Goal: Task Accomplishment & Management: Manage account settings

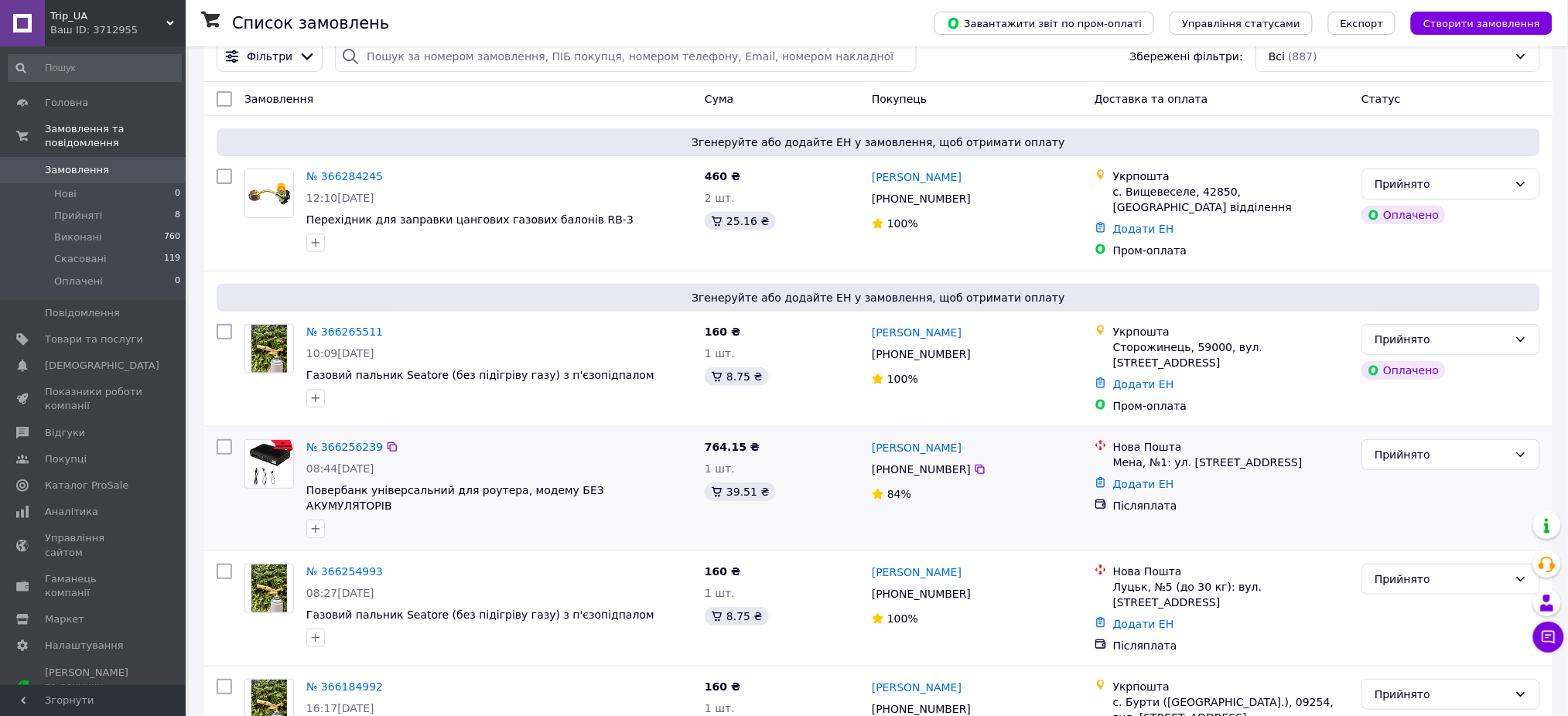
scroll to position [103, 0]
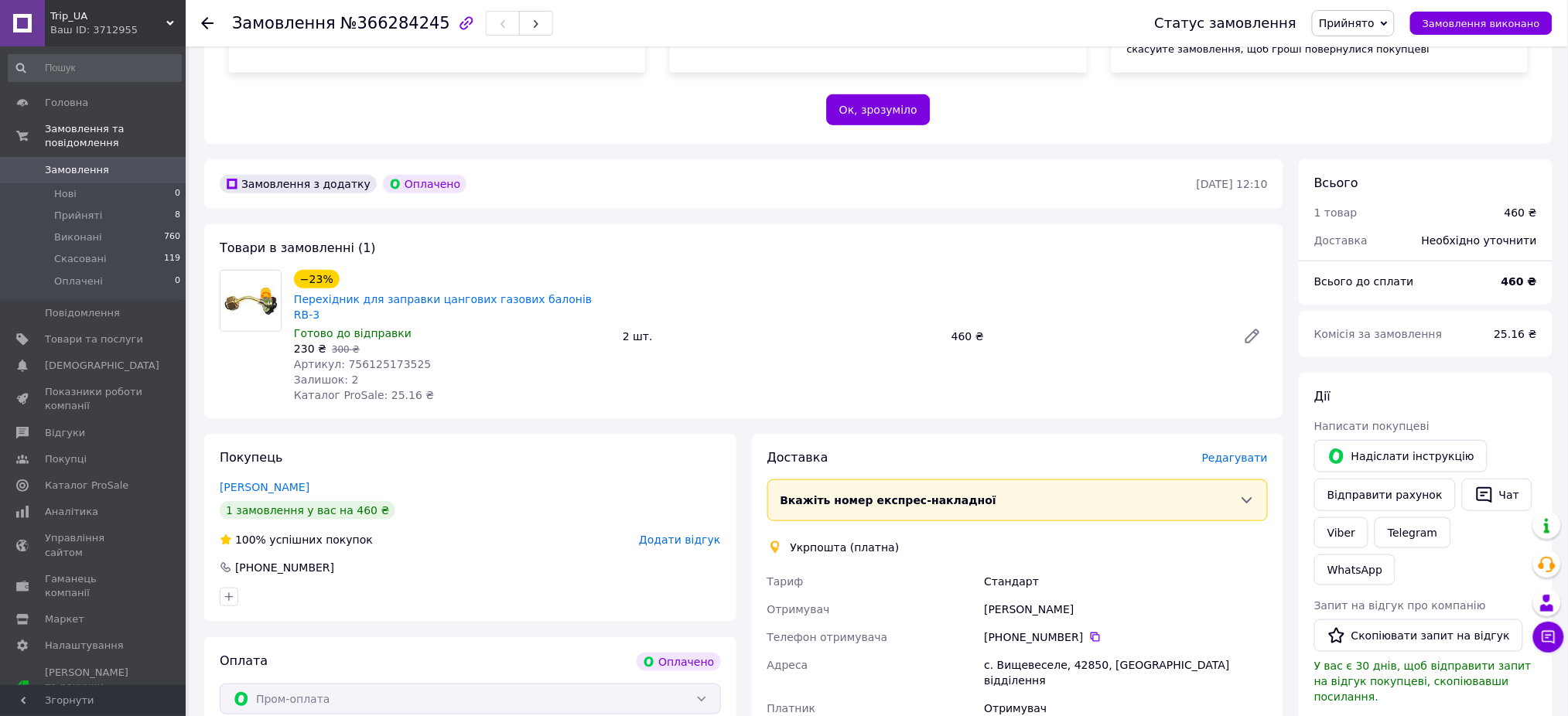
scroll to position [515, 0]
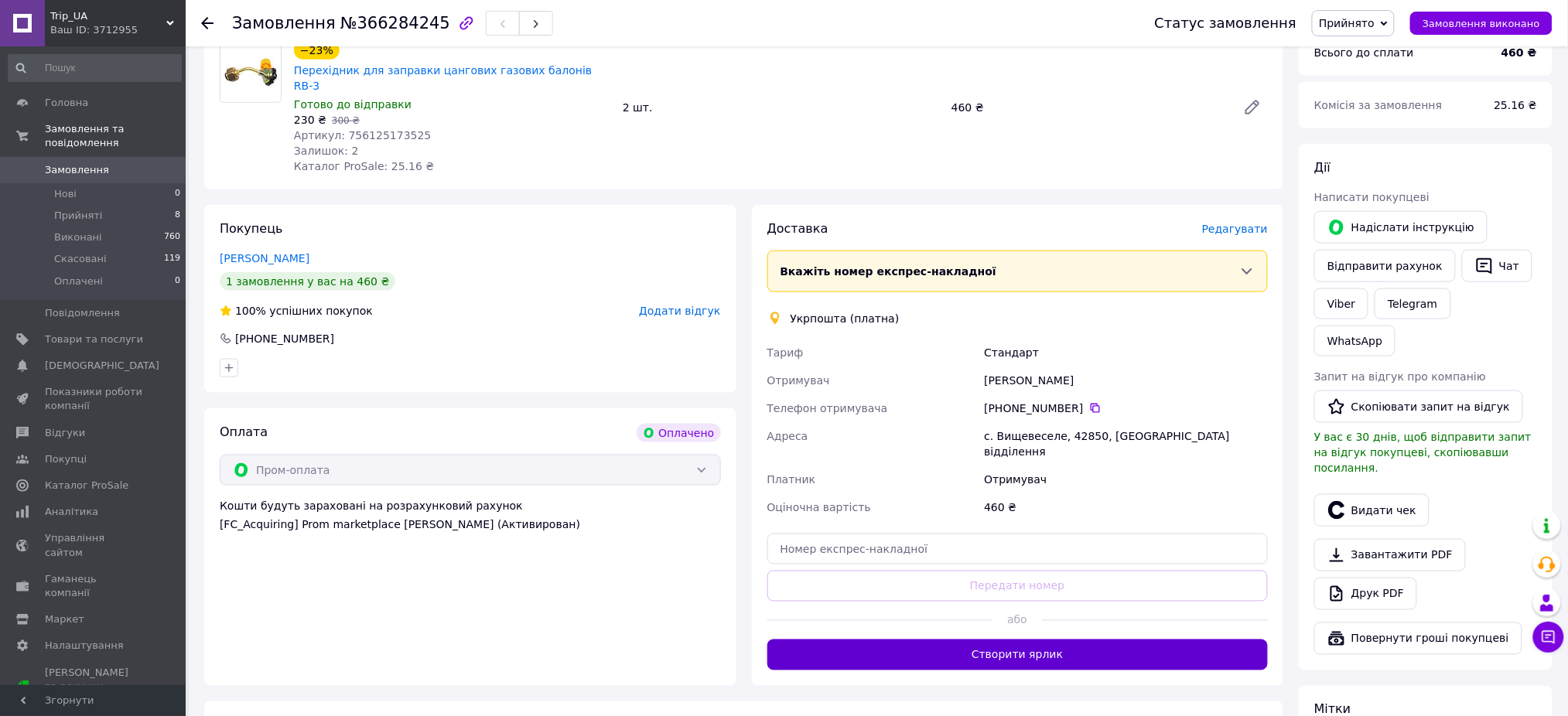
click at [1017, 639] on button "Створити ярлик" at bounding box center [1018, 655] width 502 height 31
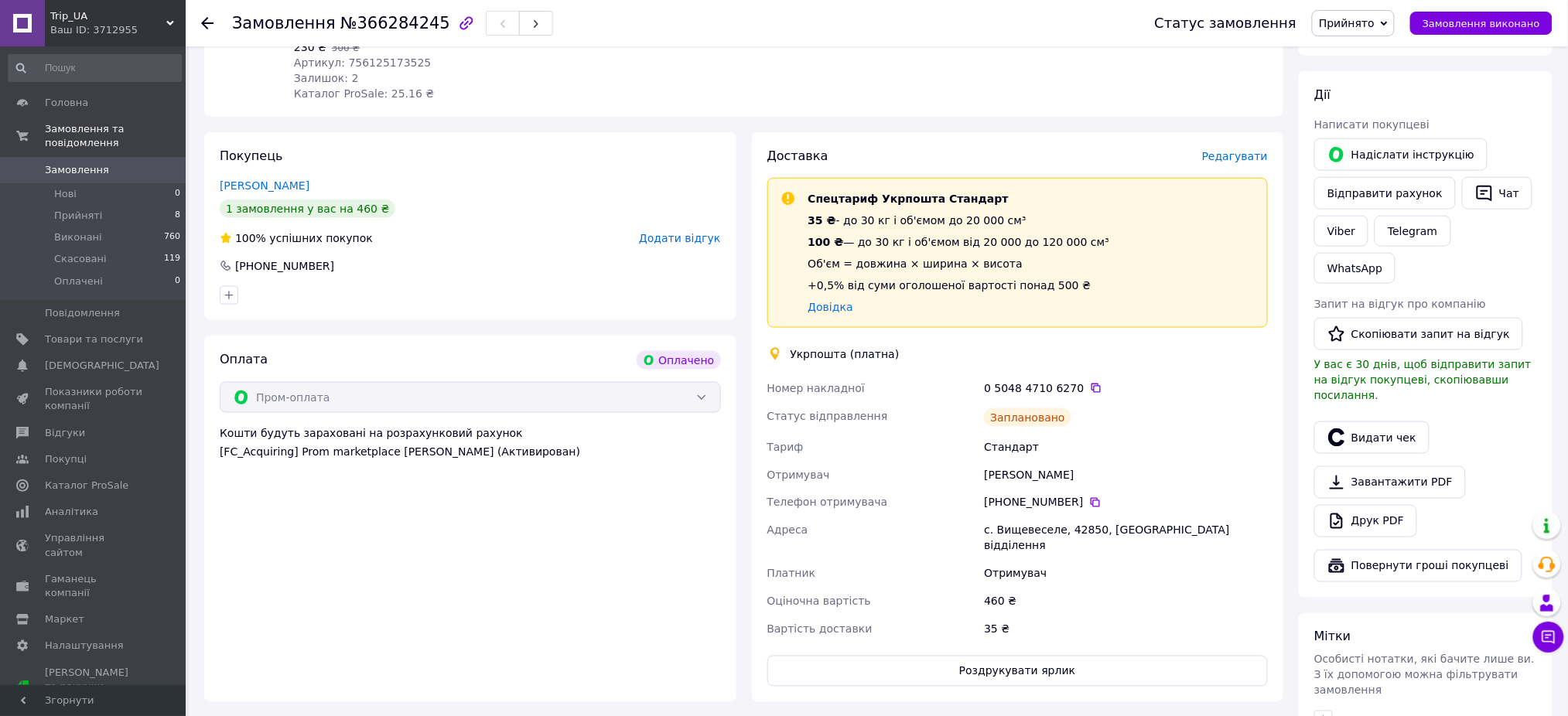
scroll to position [619, 0]
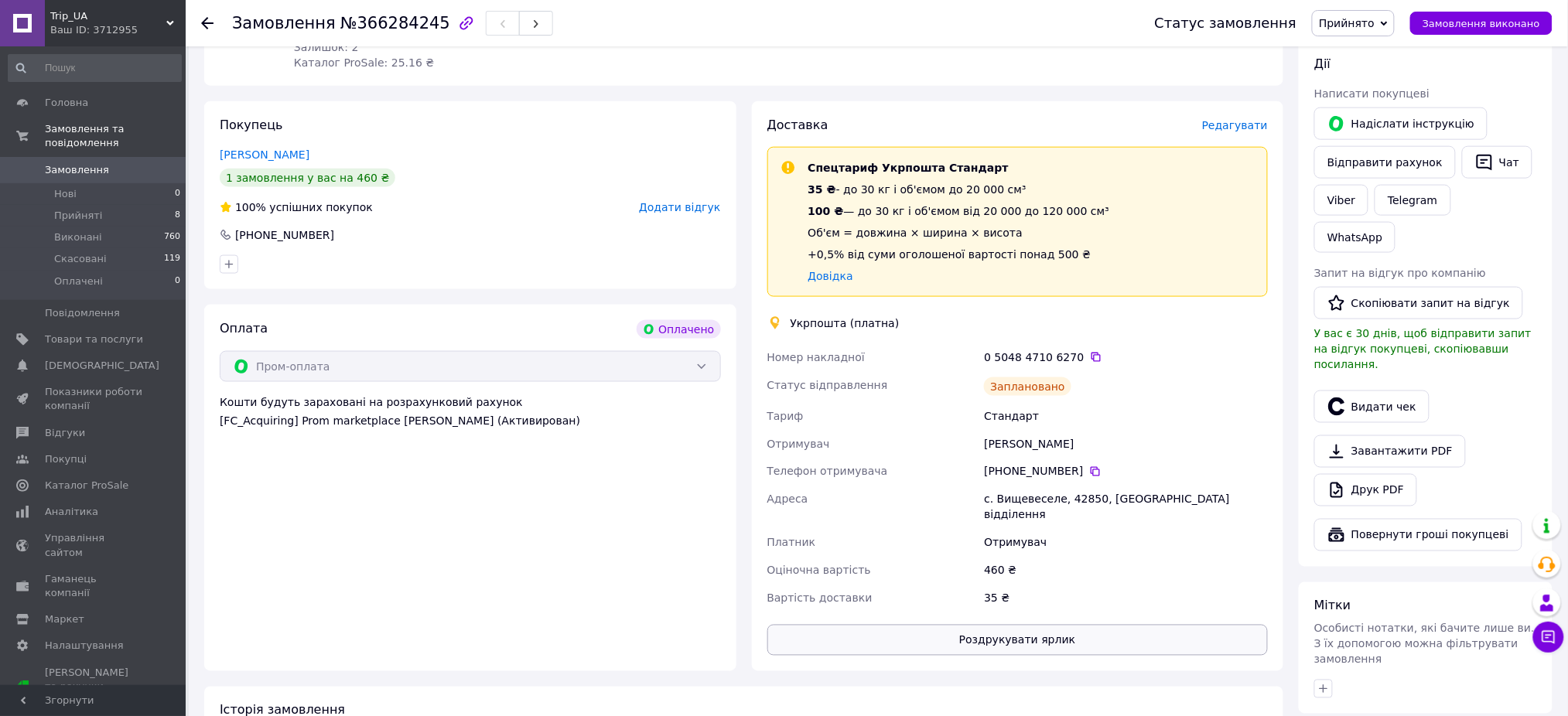
click at [1067, 625] on button "Роздрукувати ярлик" at bounding box center [1018, 640] width 502 height 31
click at [1090, 351] on icon at bounding box center [1096, 356] width 12 height 12
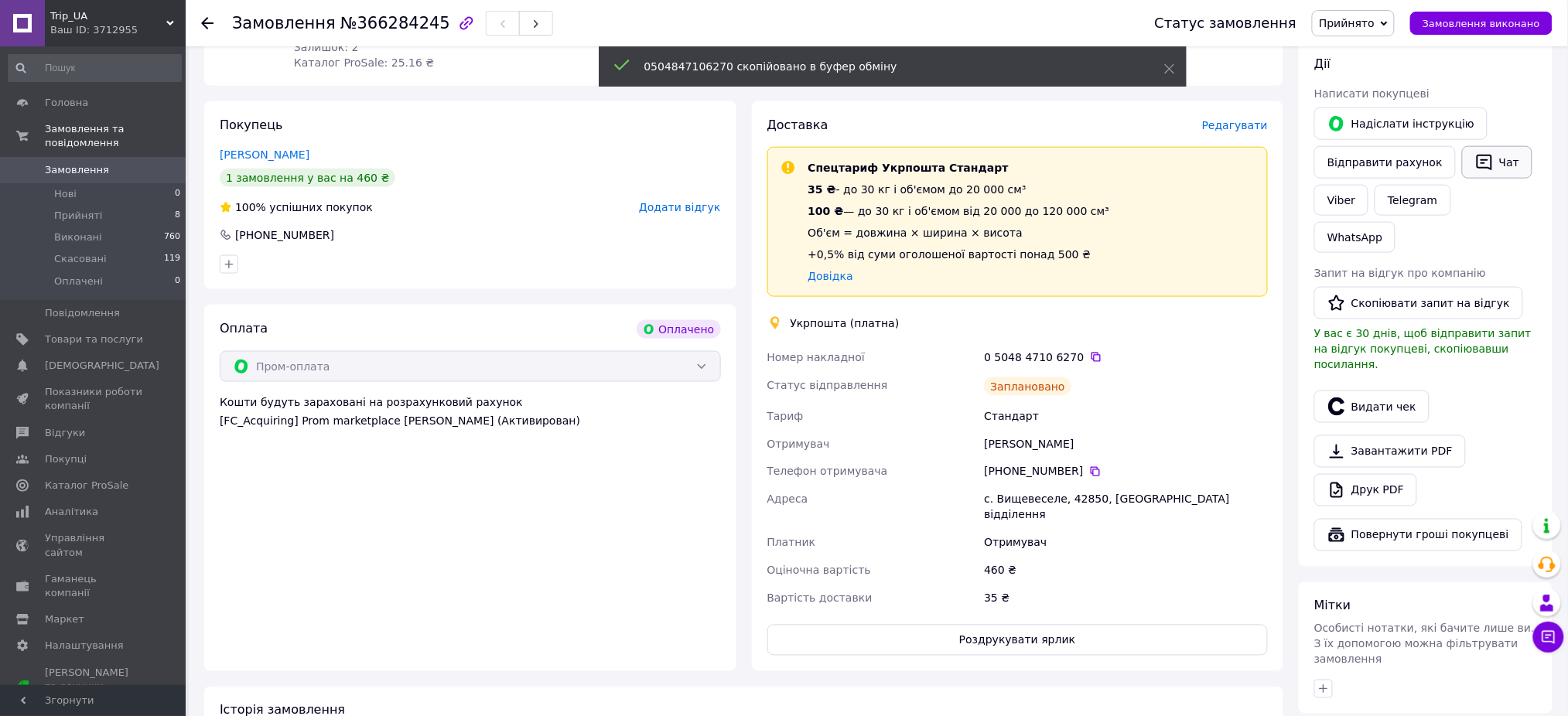
click at [1477, 155] on icon "button" at bounding box center [1484, 163] width 16 height 16
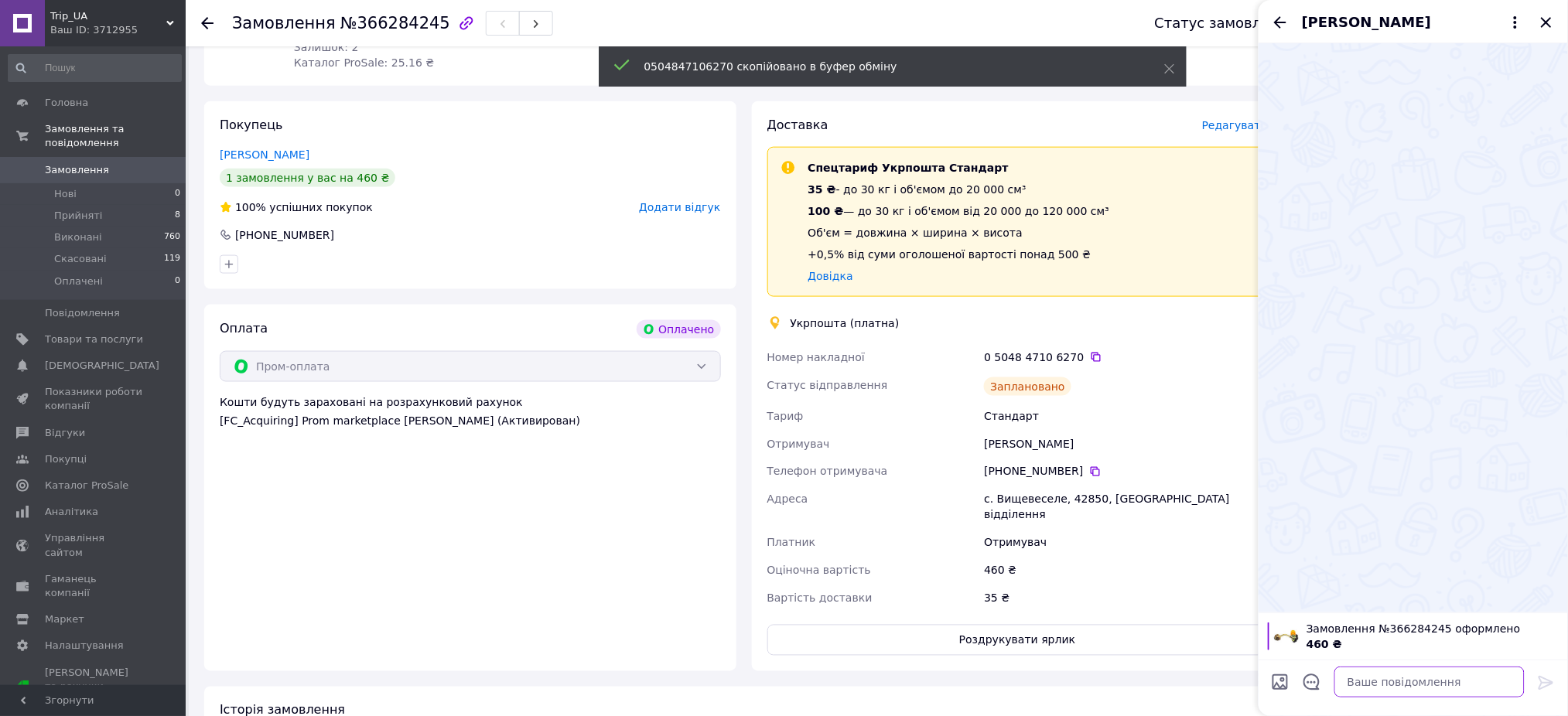
click at [1370, 686] on textarea at bounding box center [1429, 682] width 190 height 31
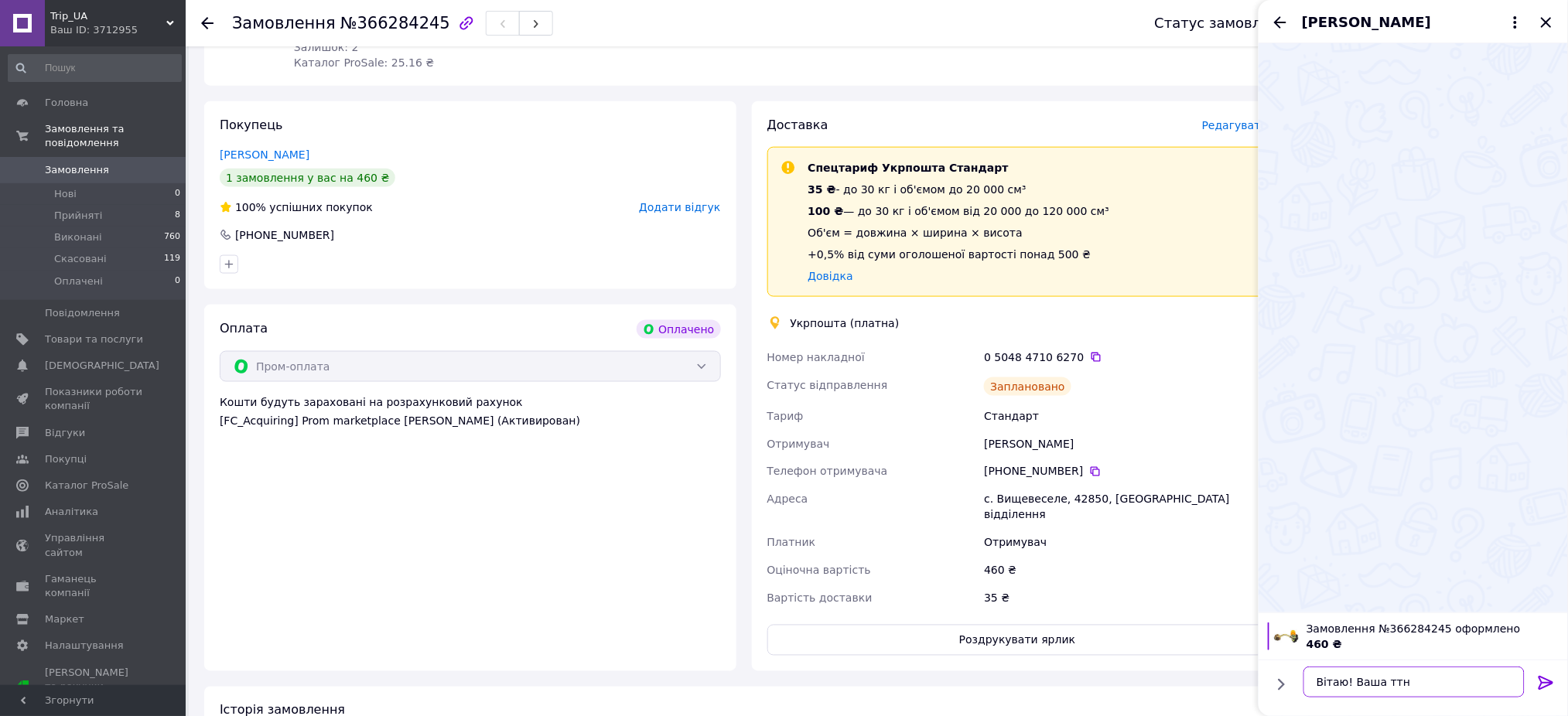
paste textarea "0504847106270"
type textarea "Вітаю! Ваша ттн 0504847106270 відправка завтра"
click at [1544, 683] on icon at bounding box center [1546, 682] width 15 height 14
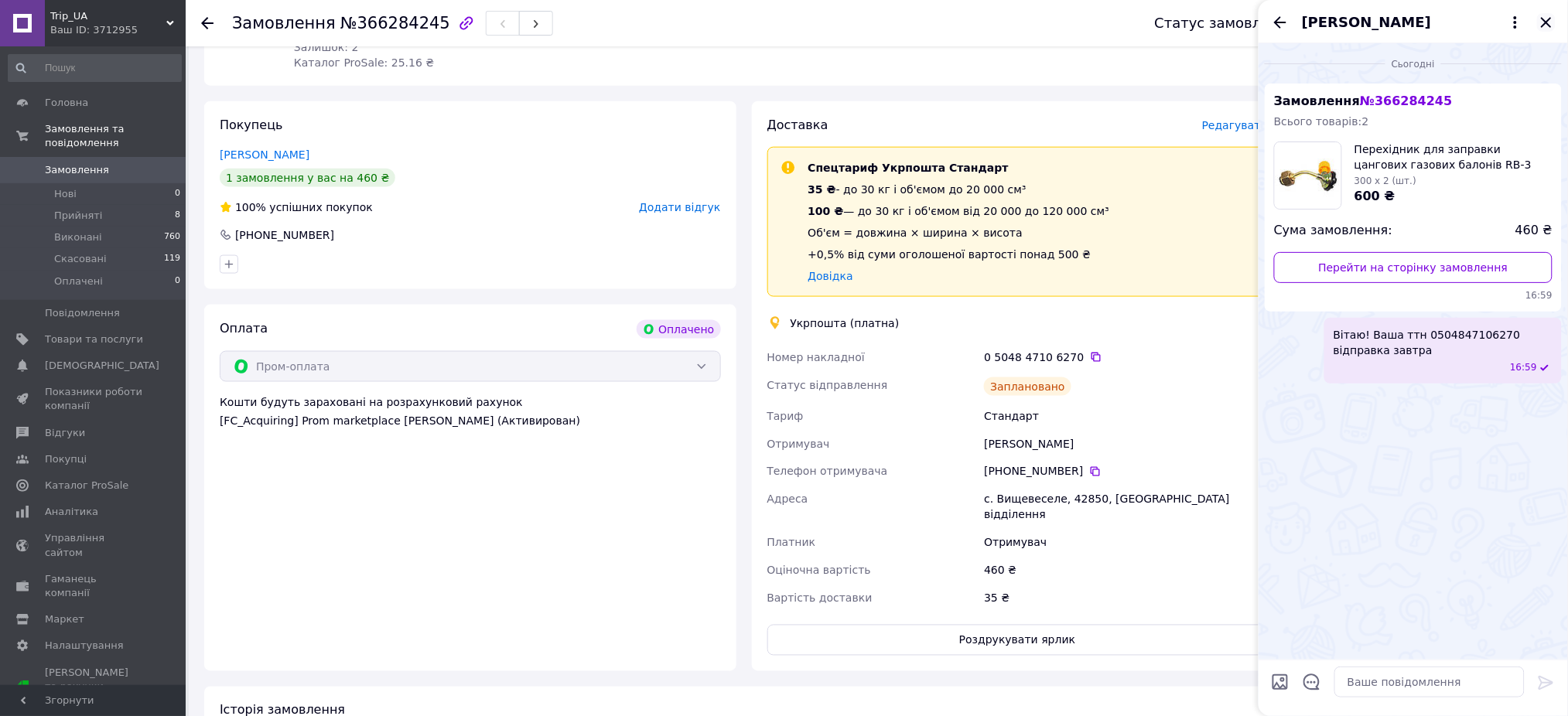
click at [1547, 22] on icon "Закрити" at bounding box center [1546, 22] width 10 height 10
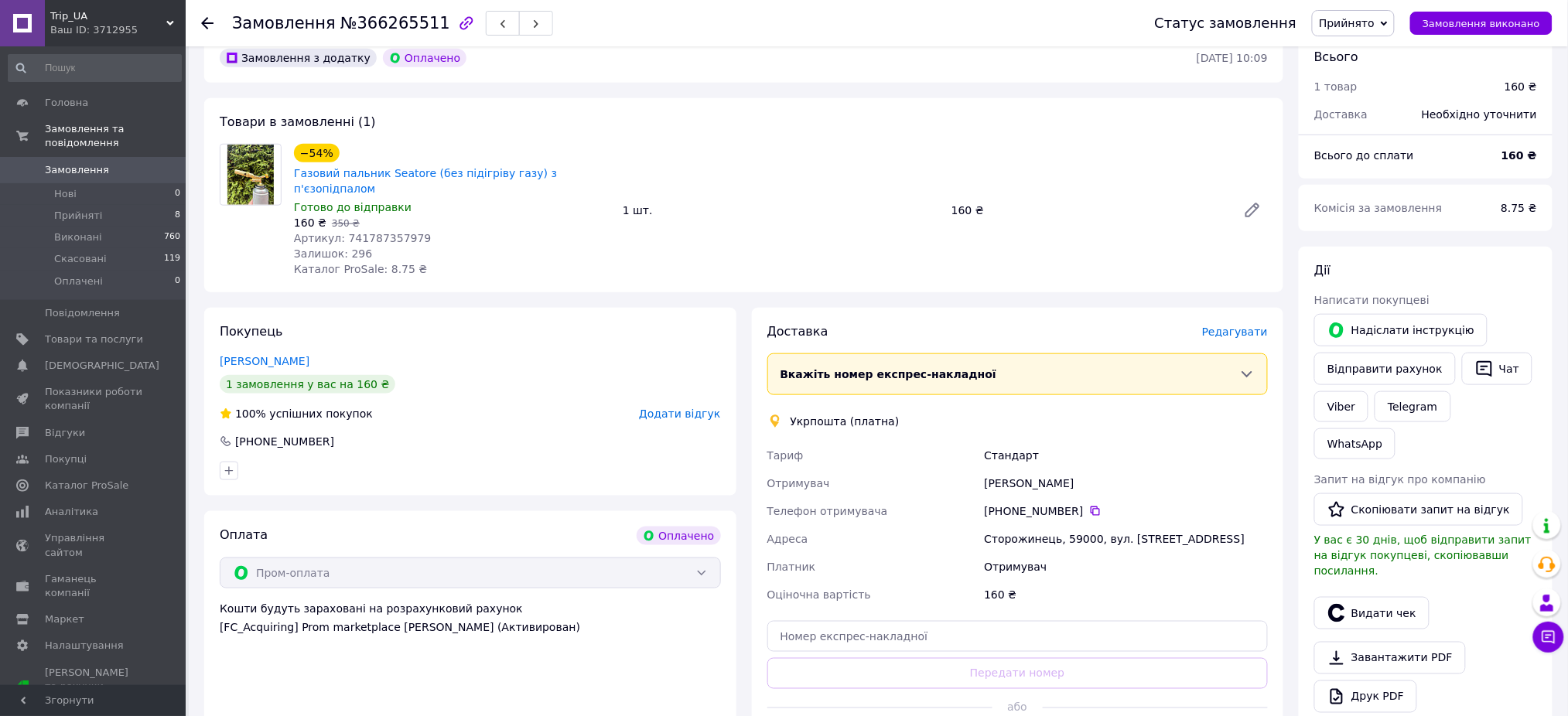
scroll to position [515, 0]
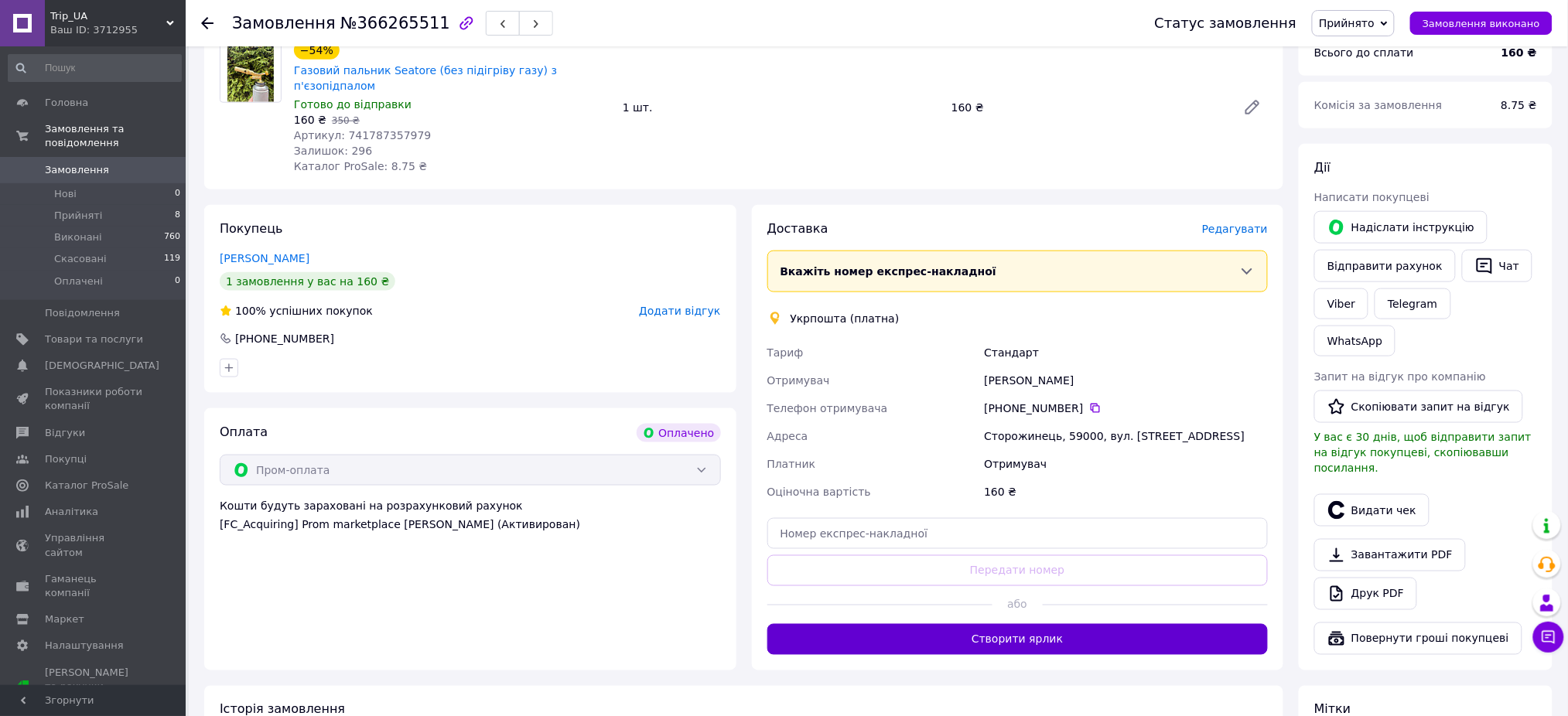
click at [1041, 624] on button "Створити ярлик" at bounding box center [1018, 639] width 502 height 31
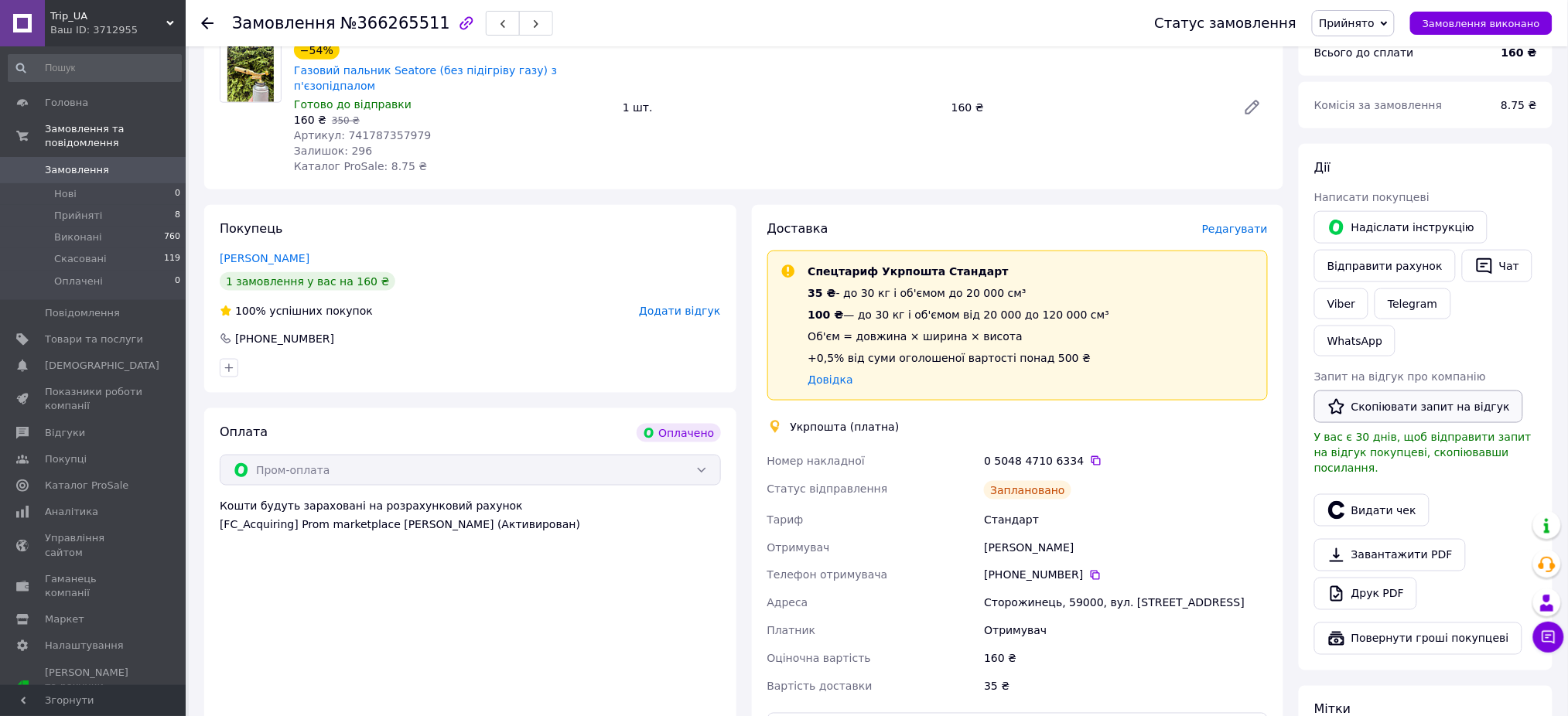
drag, startPoint x: 1086, startPoint y: 428, endPoint x: 1362, endPoint y: 338, distance: 290.3
click at [1088, 453] on div "0 5048 4710 6334" at bounding box center [1126, 460] width 284 height 16
click at [1484, 251] on button "Чат" at bounding box center [1496, 265] width 70 height 32
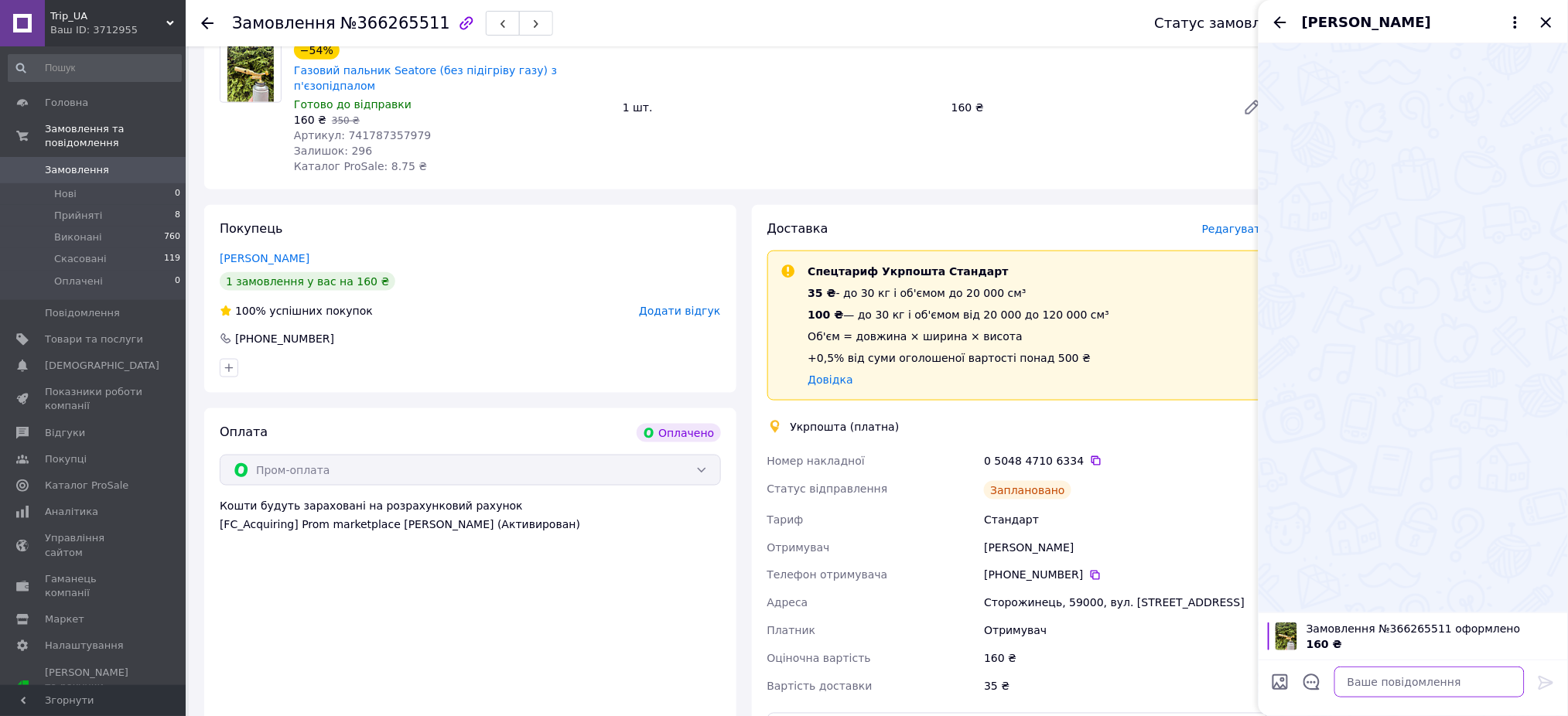
click at [1372, 682] on textarea at bounding box center [1429, 682] width 190 height 31
paste textarea "0504847106270"
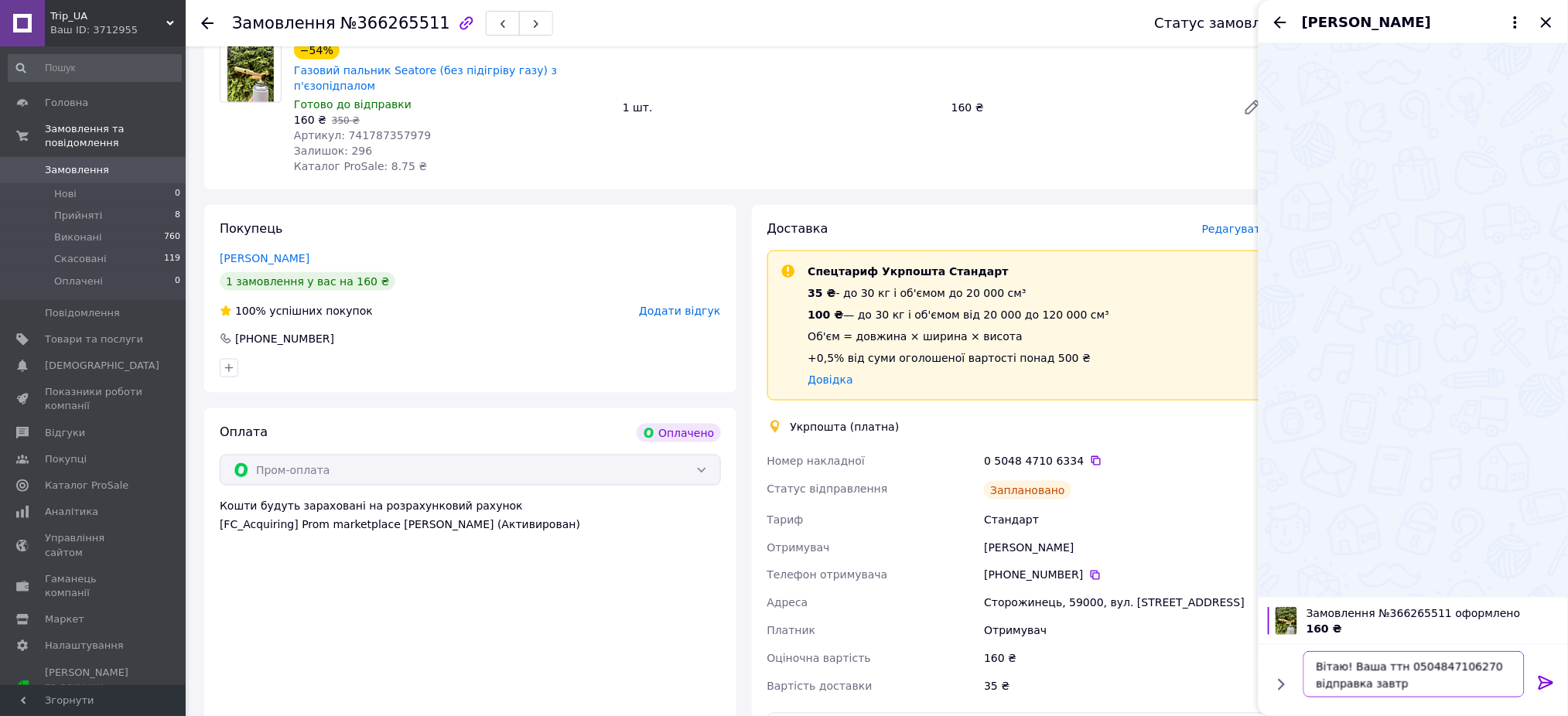
type textarea "Вітаю! Ваша ттн 0504847106270 відправка завтра"
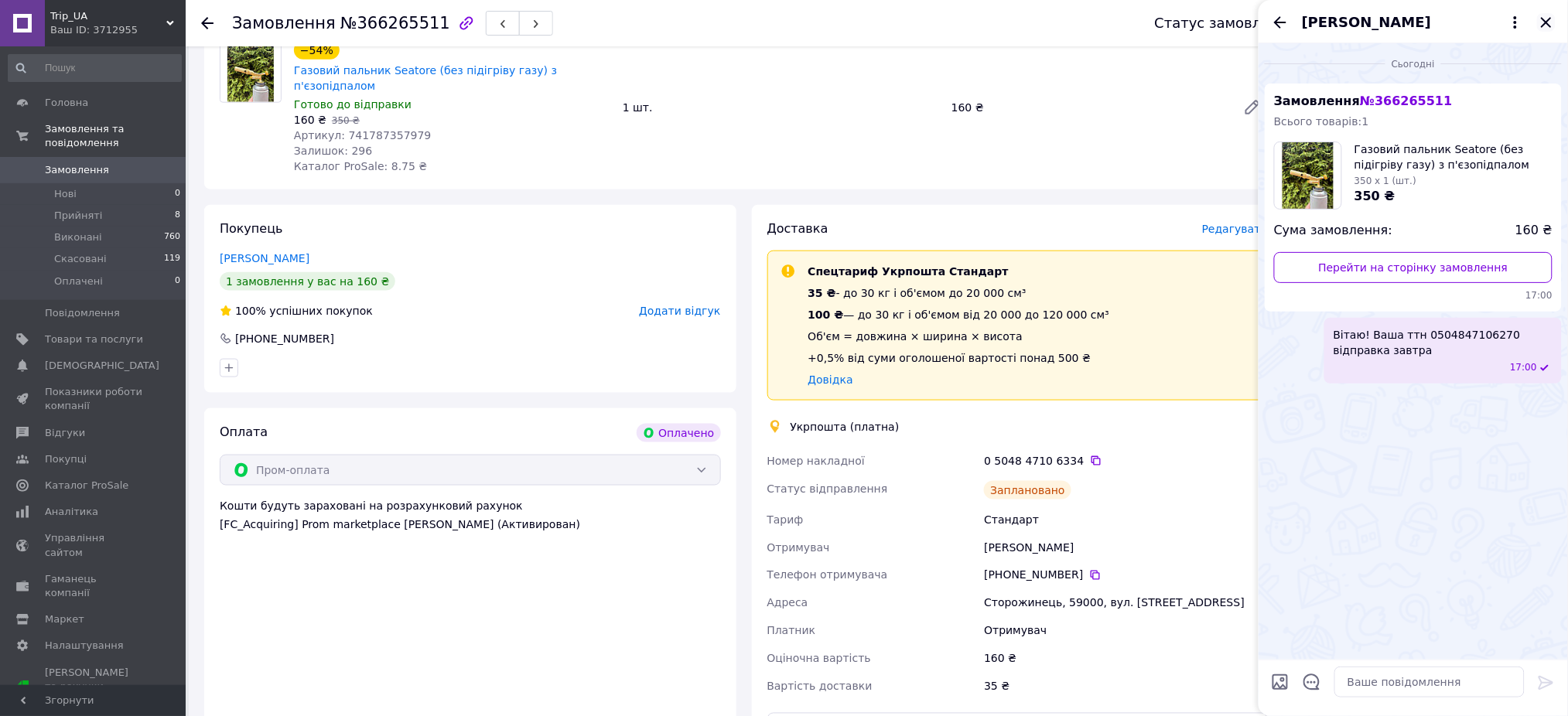
click at [1550, 19] on icon "Закрити" at bounding box center [1546, 22] width 10 height 10
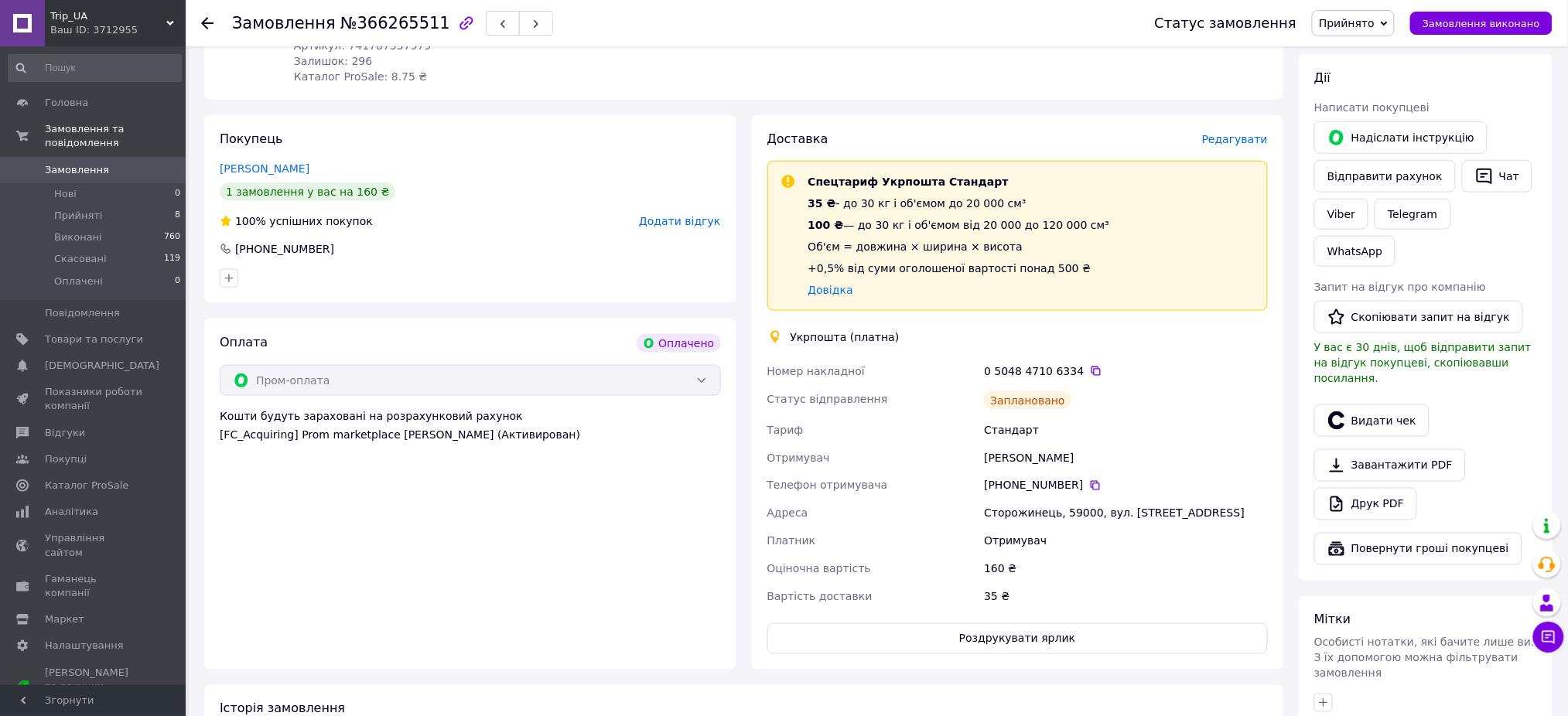
scroll to position [721, 0]
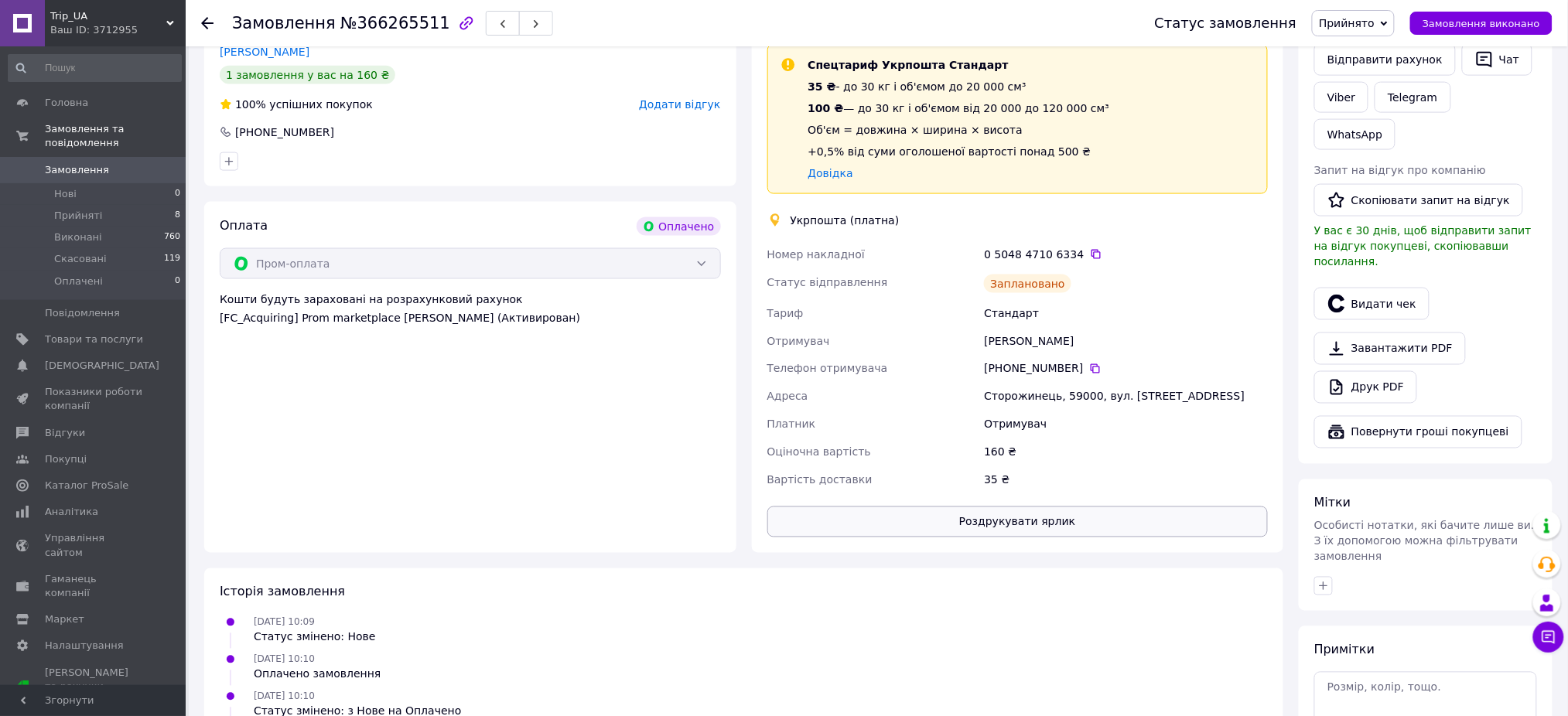
click at [1104, 506] on button "Роздрукувати ярлик" at bounding box center [1018, 522] width 502 height 31
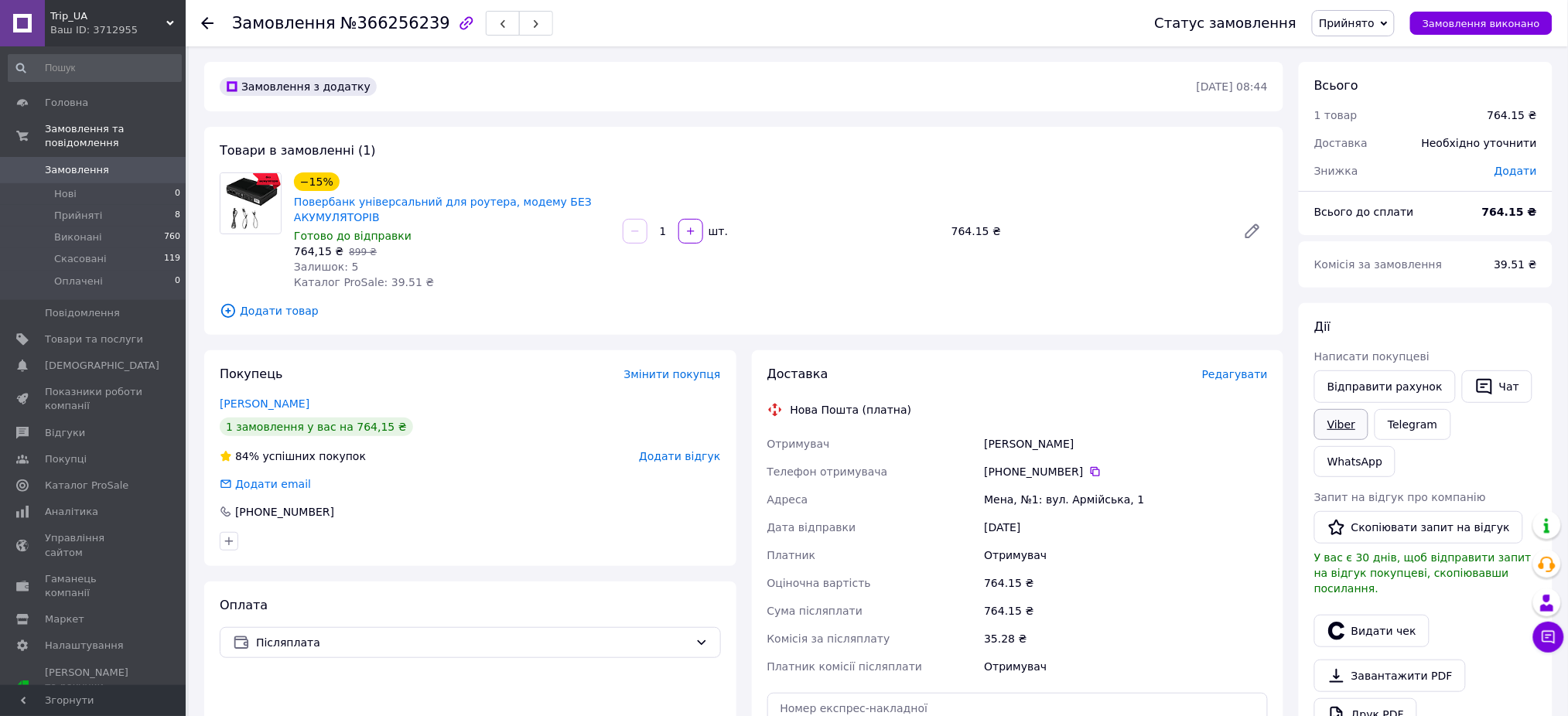
click at [1356, 425] on link "Viber" at bounding box center [1342, 425] width 54 height 31
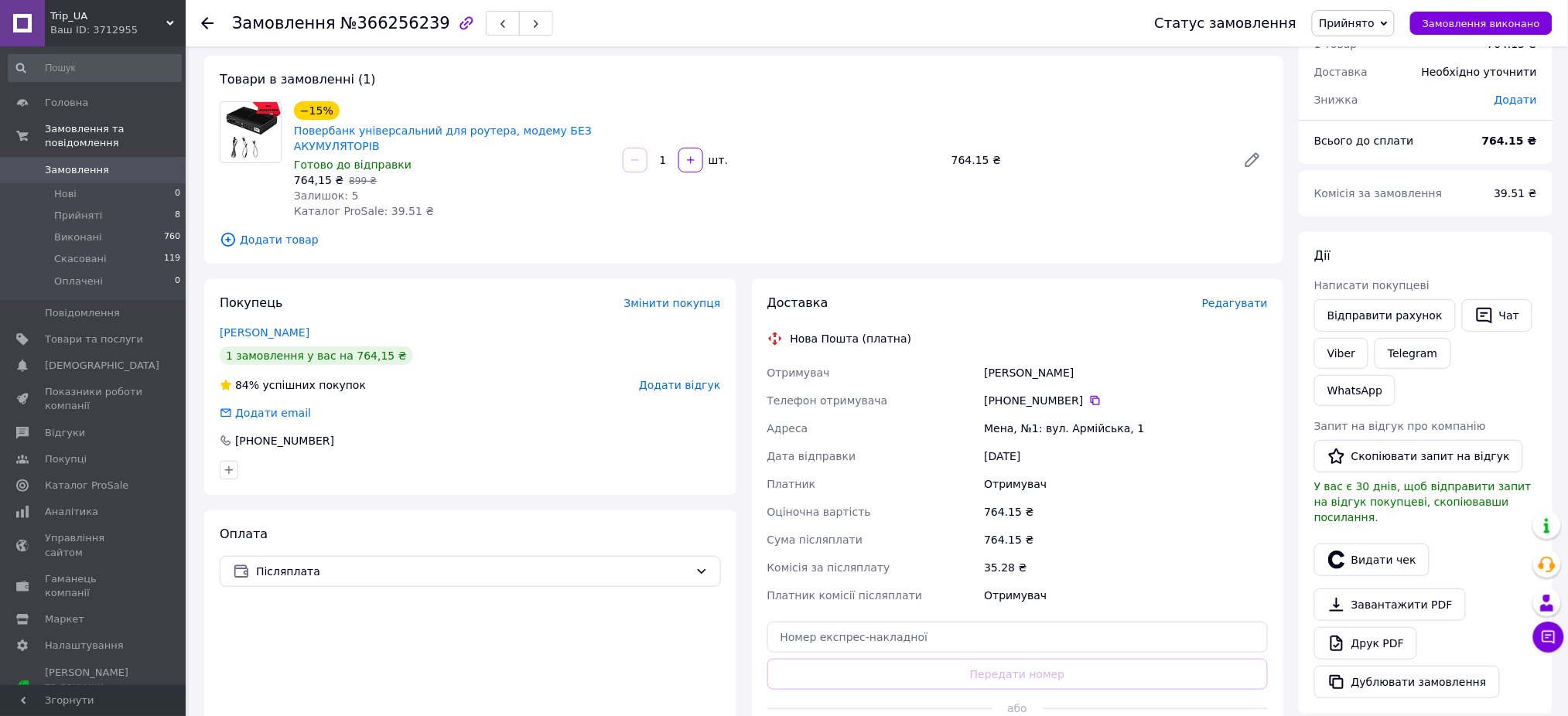
scroll to position [103, 0]
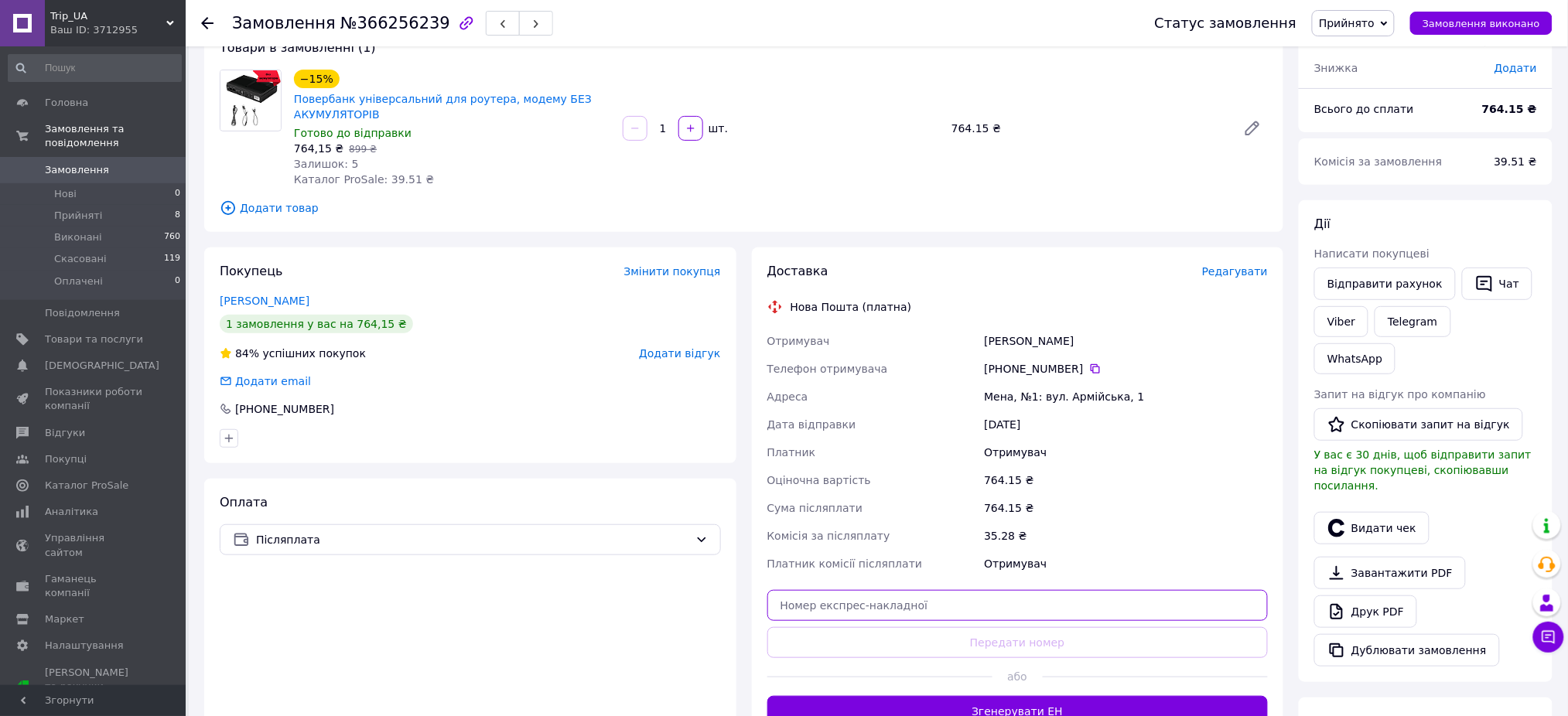
click at [983, 590] on input "text" at bounding box center [1018, 606] width 502 height 31
paste input "20451269183530"
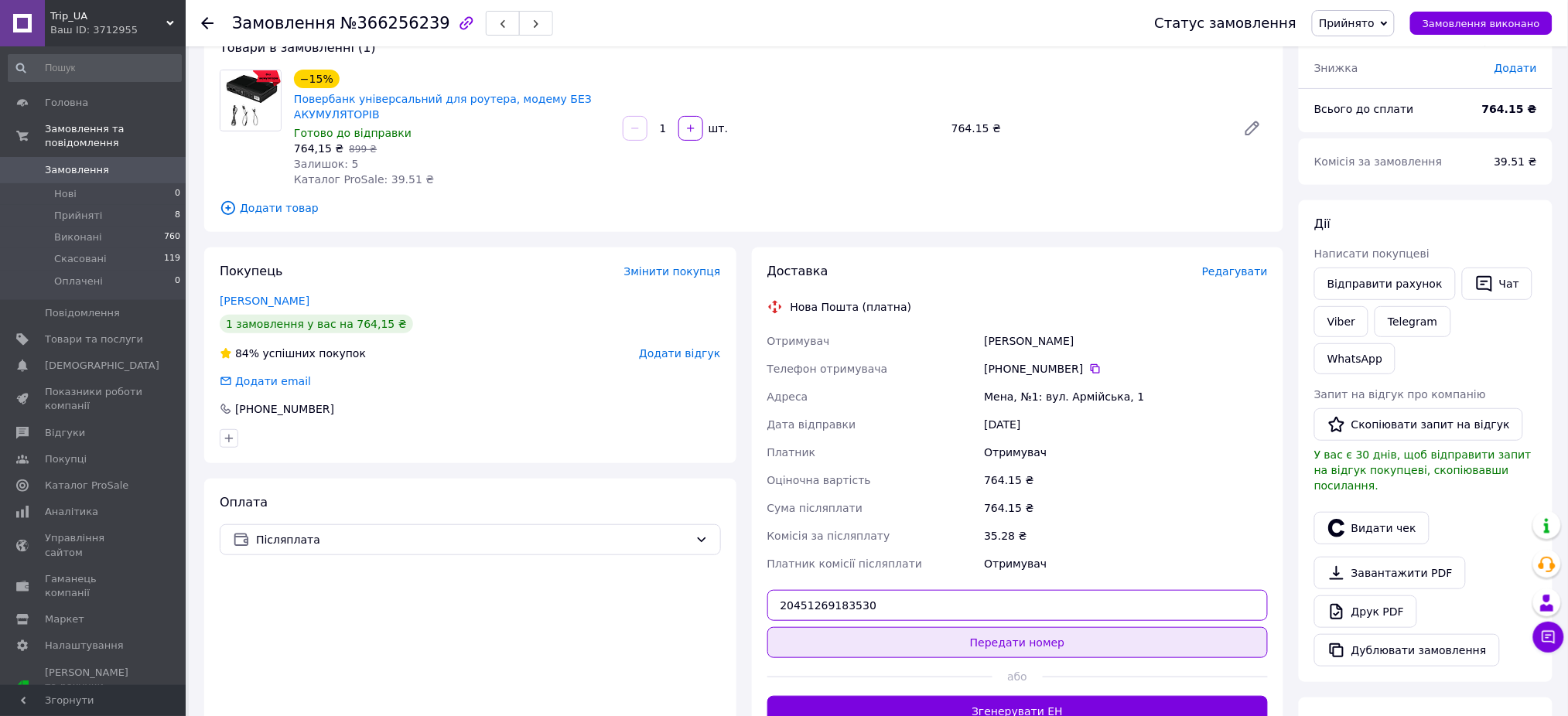
type input "20451269183530"
click at [1031, 640] on button "Передати номер" at bounding box center [1018, 643] width 502 height 31
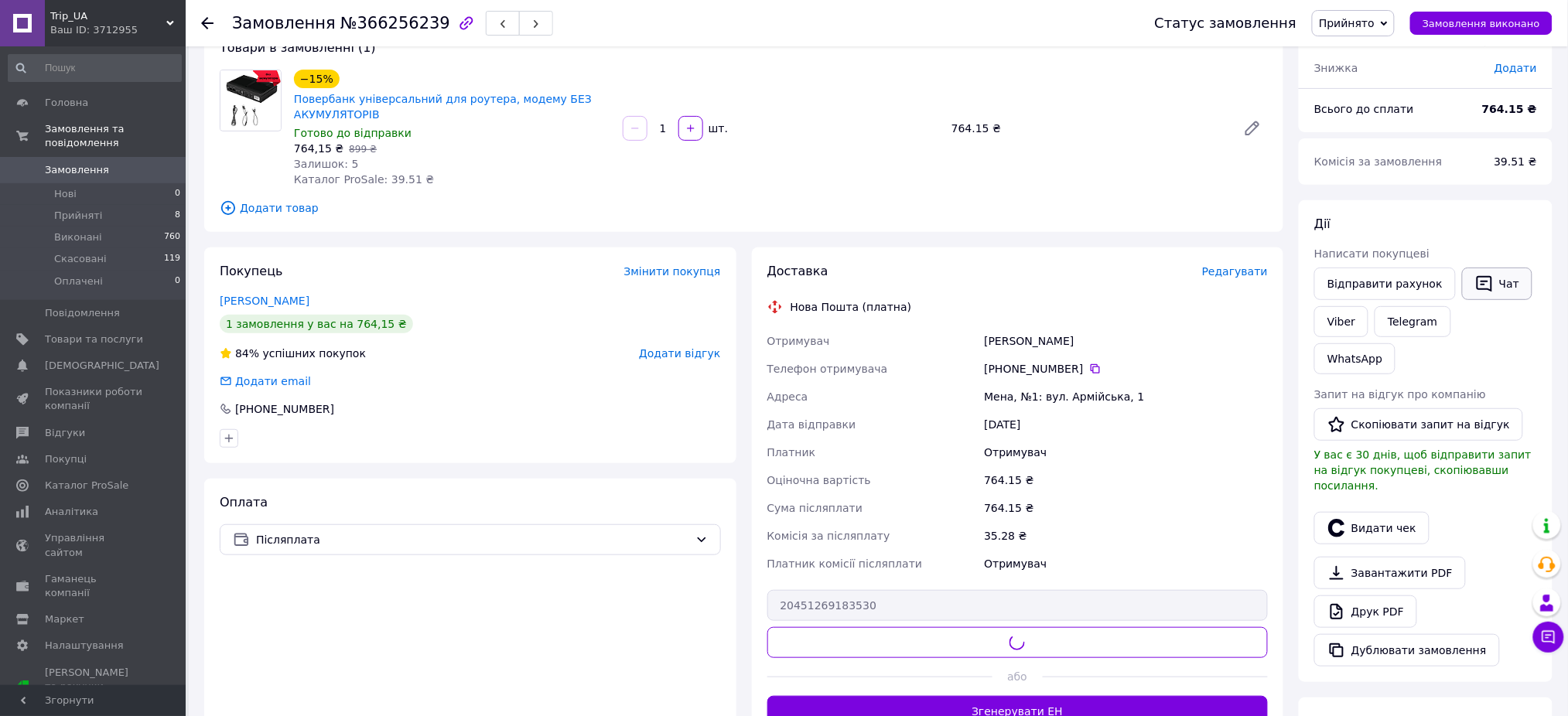
click at [1500, 271] on button "Чат" at bounding box center [1496, 283] width 70 height 32
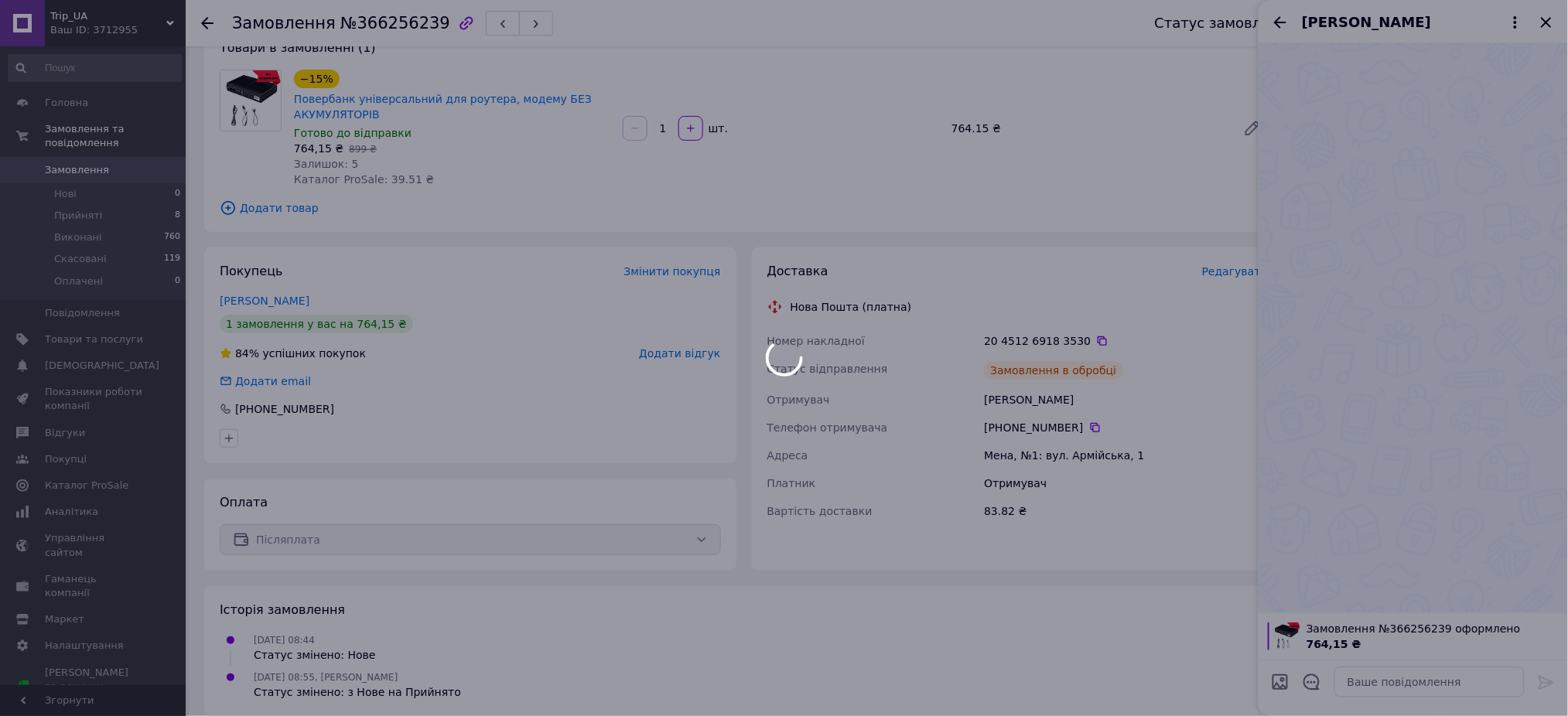
click at [1427, 688] on div at bounding box center [784, 358] width 1568 height 716
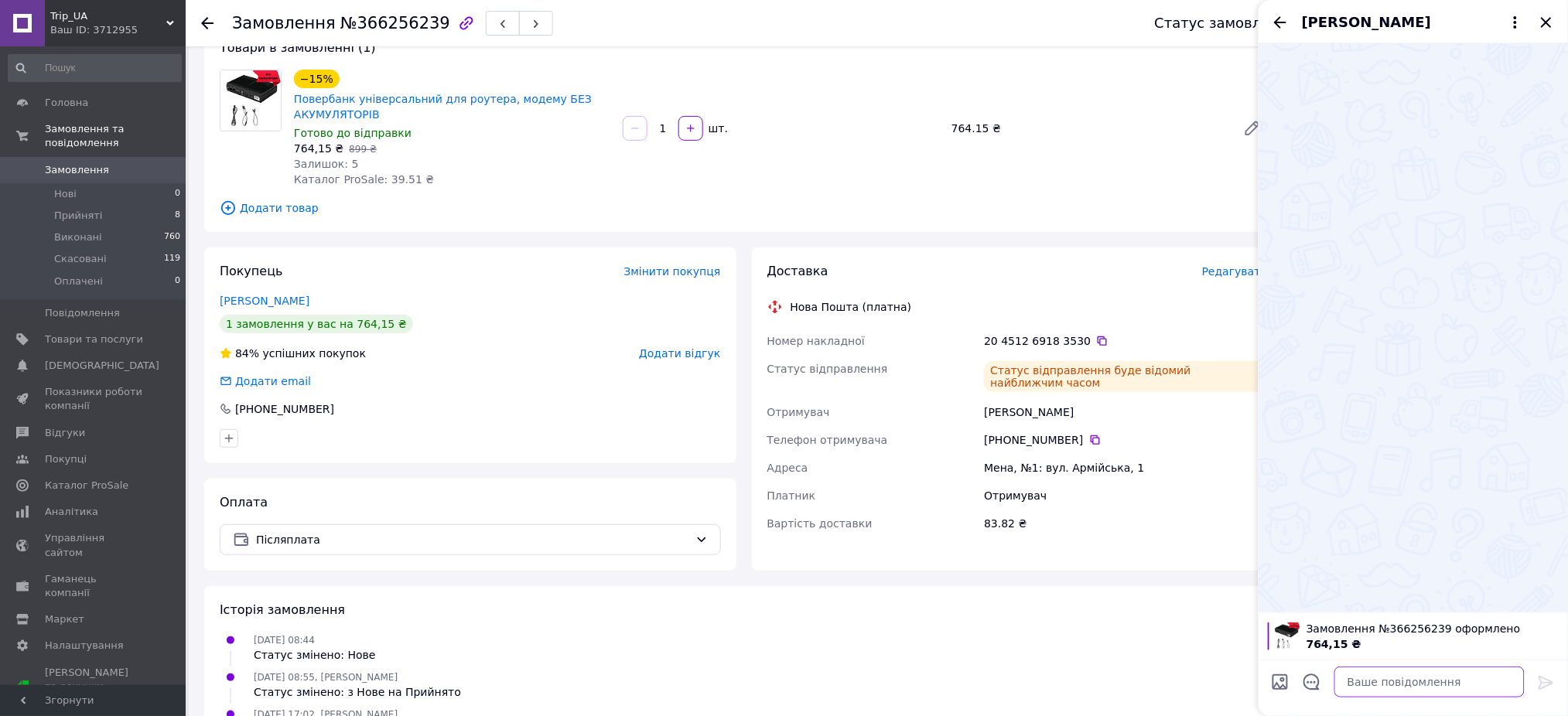
click at [1427, 688] on textarea at bounding box center [1429, 682] width 190 height 31
paste textarea "20451269183530"
type textarea "Вітаю! Ваша ттн 20451269183530"
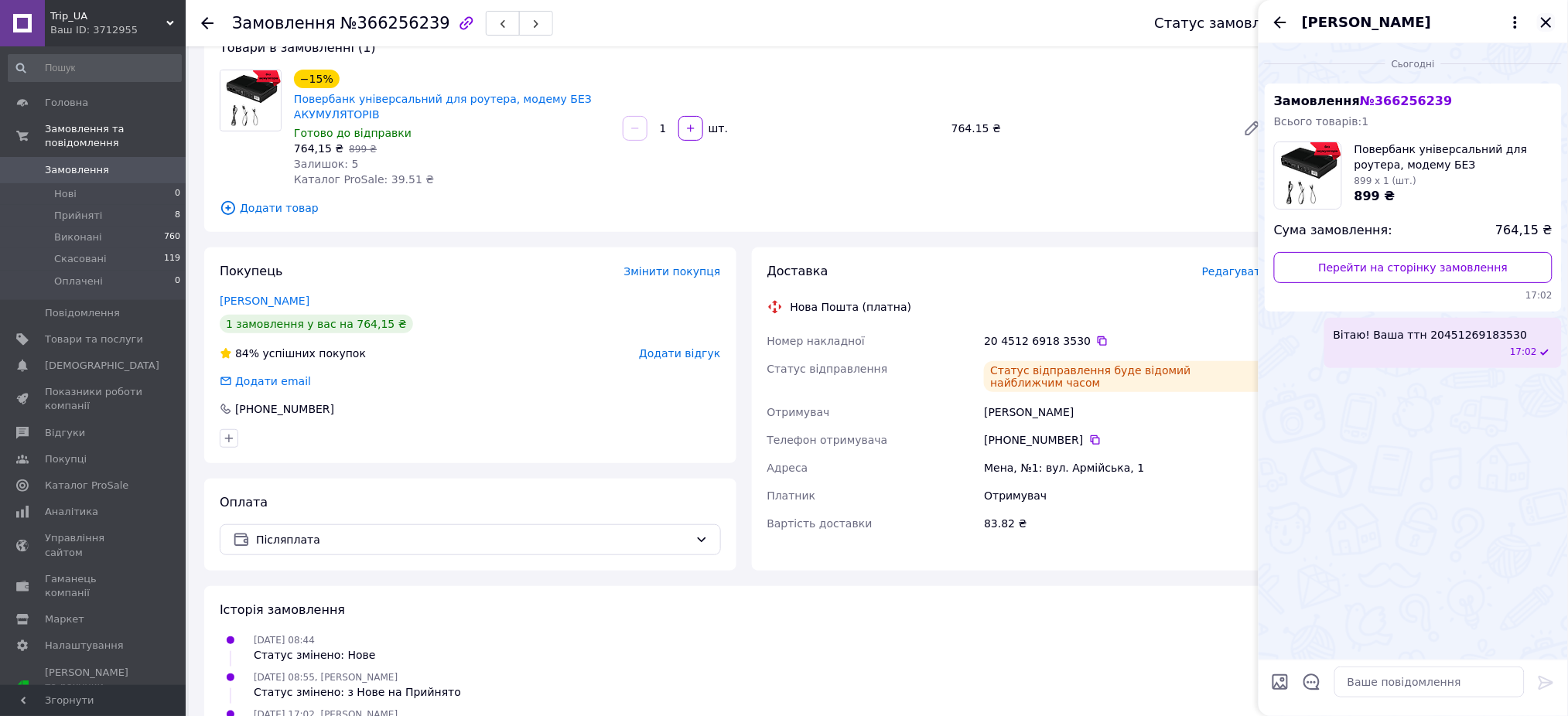
click at [1552, 18] on icon "Закрити" at bounding box center [1546, 22] width 10 height 10
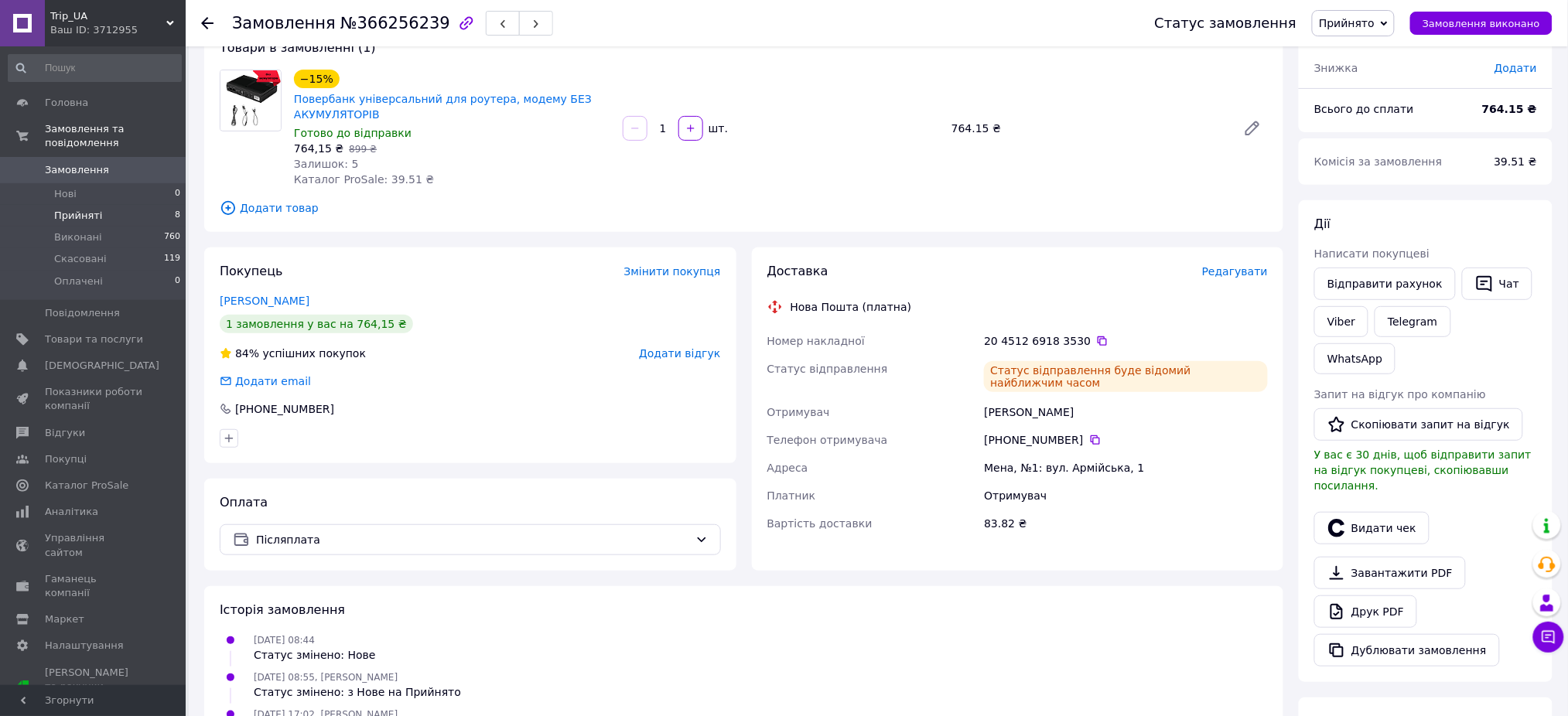
click at [65, 209] on span "Прийняті" at bounding box center [78, 216] width 48 height 14
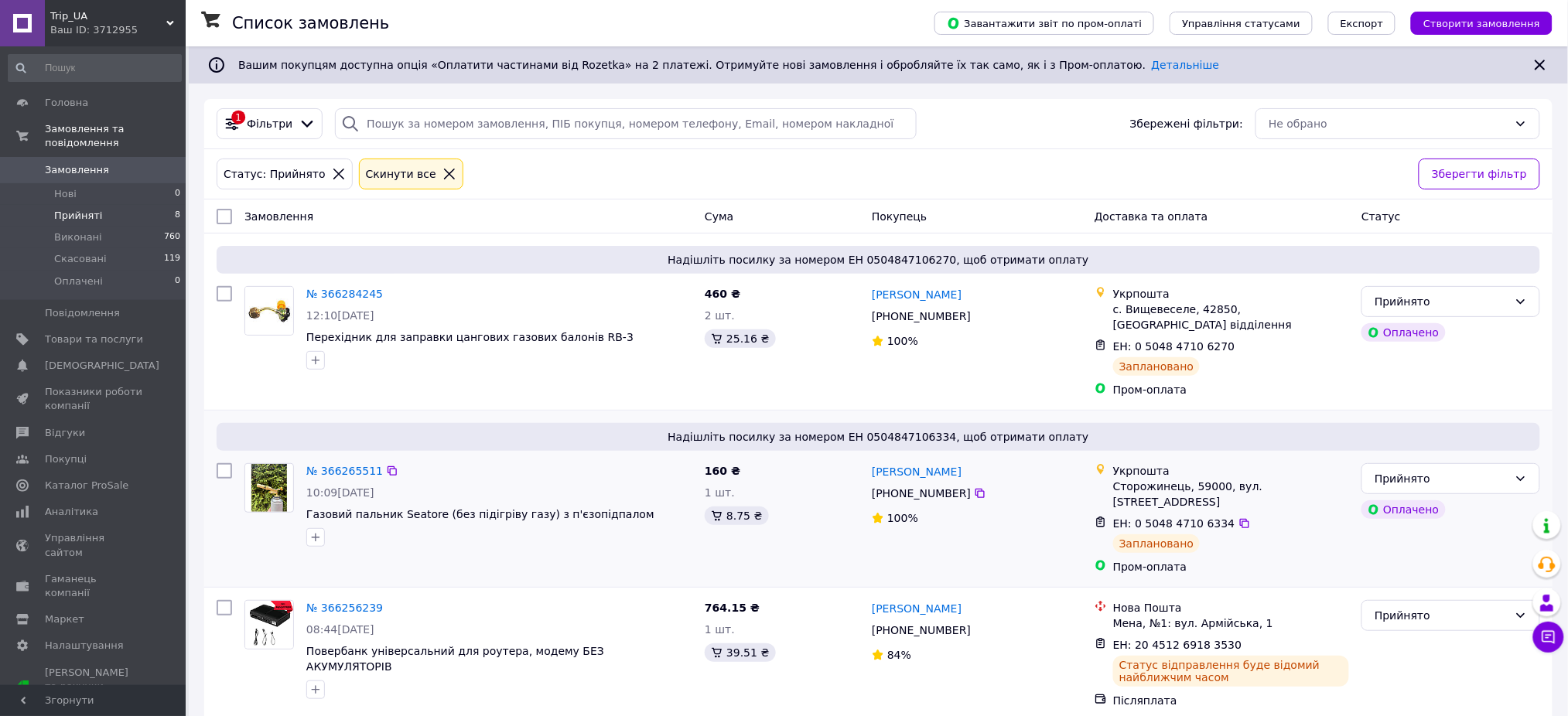
drag, startPoint x: 1226, startPoint y: 492, endPoint x: 1204, endPoint y: 484, distance: 23.4
click at [1239, 517] on icon at bounding box center [1244, 523] width 12 height 12
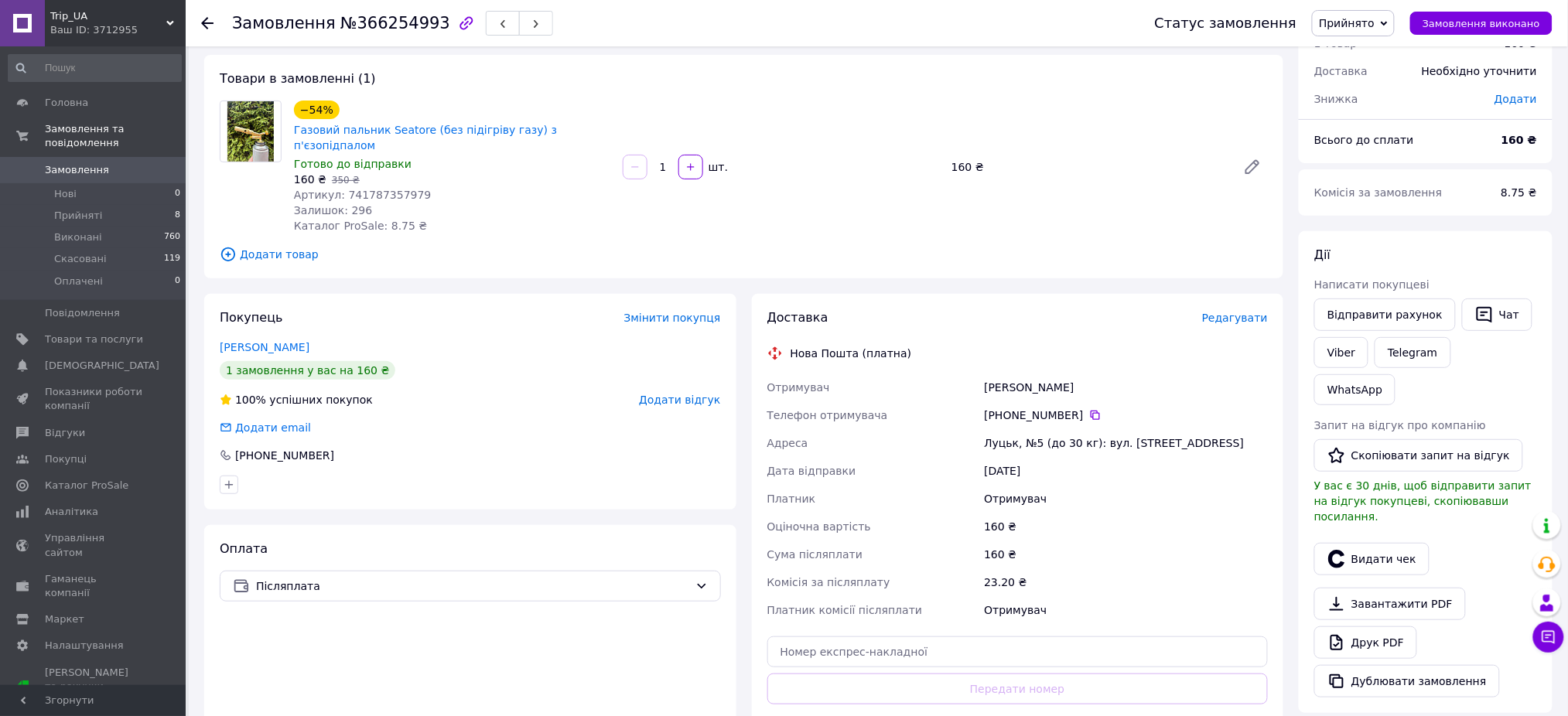
scroll to position [103, 0]
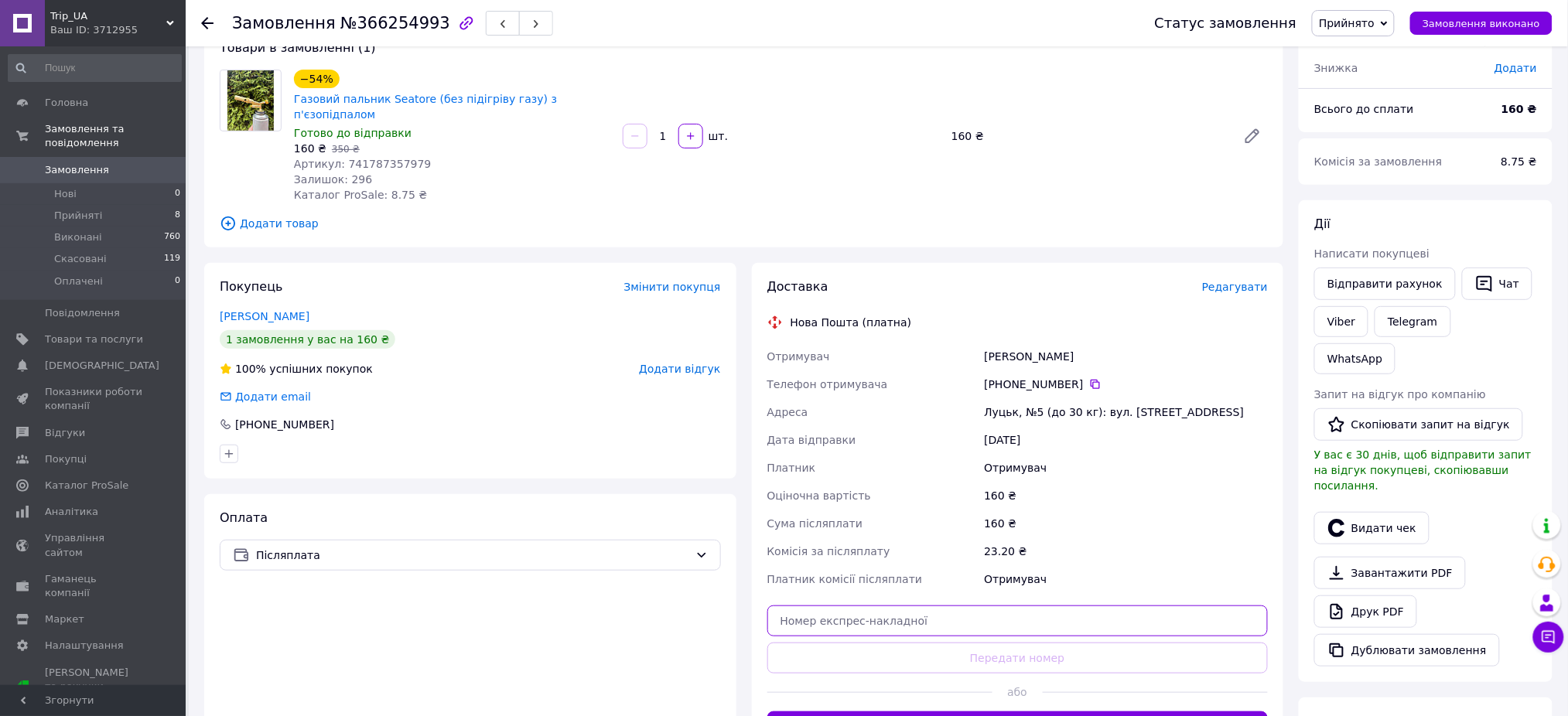
click at [1057, 606] on input "text" at bounding box center [1018, 621] width 502 height 31
paste input "20451269182877"
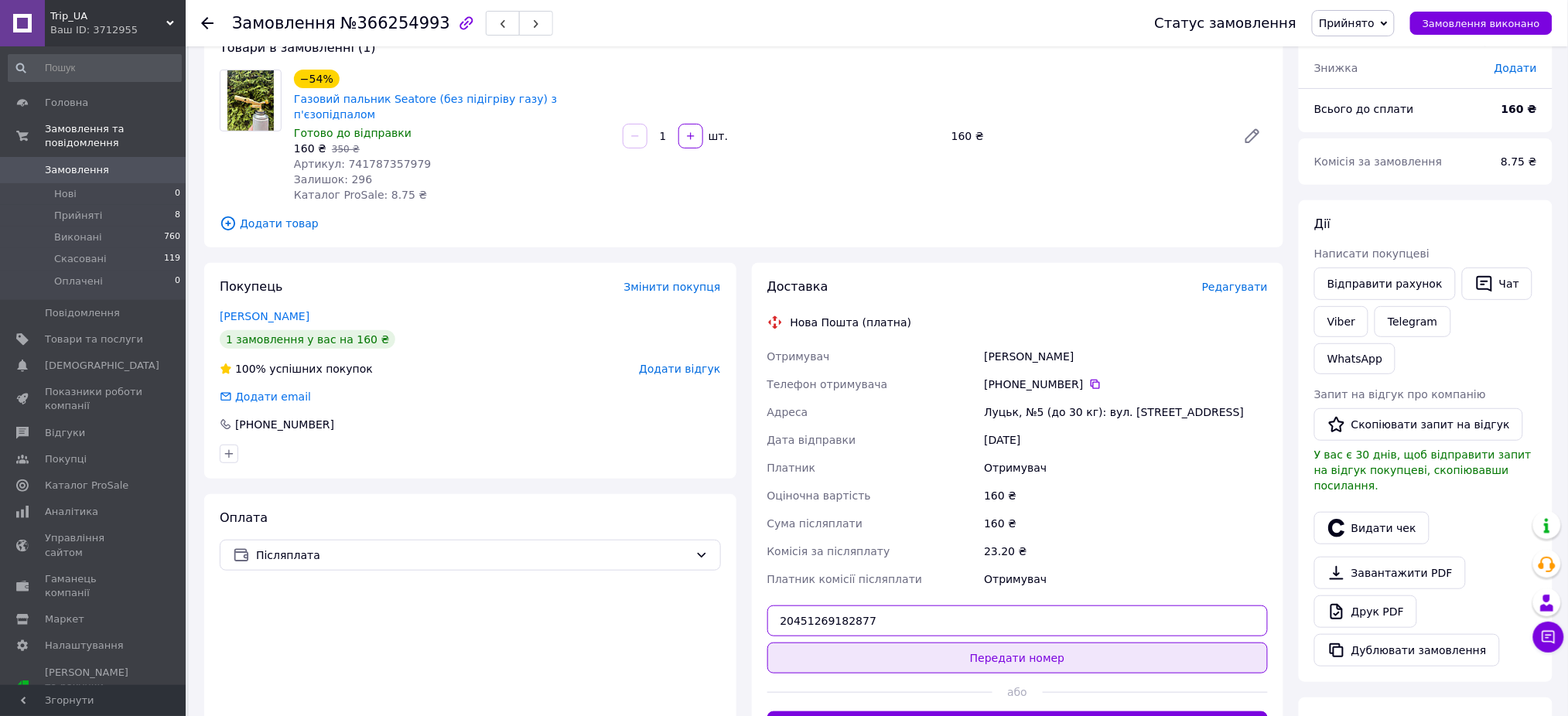
type input "20451269182877"
click at [1054, 651] on button "Передати номер" at bounding box center [1018, 658] width 502 height 31
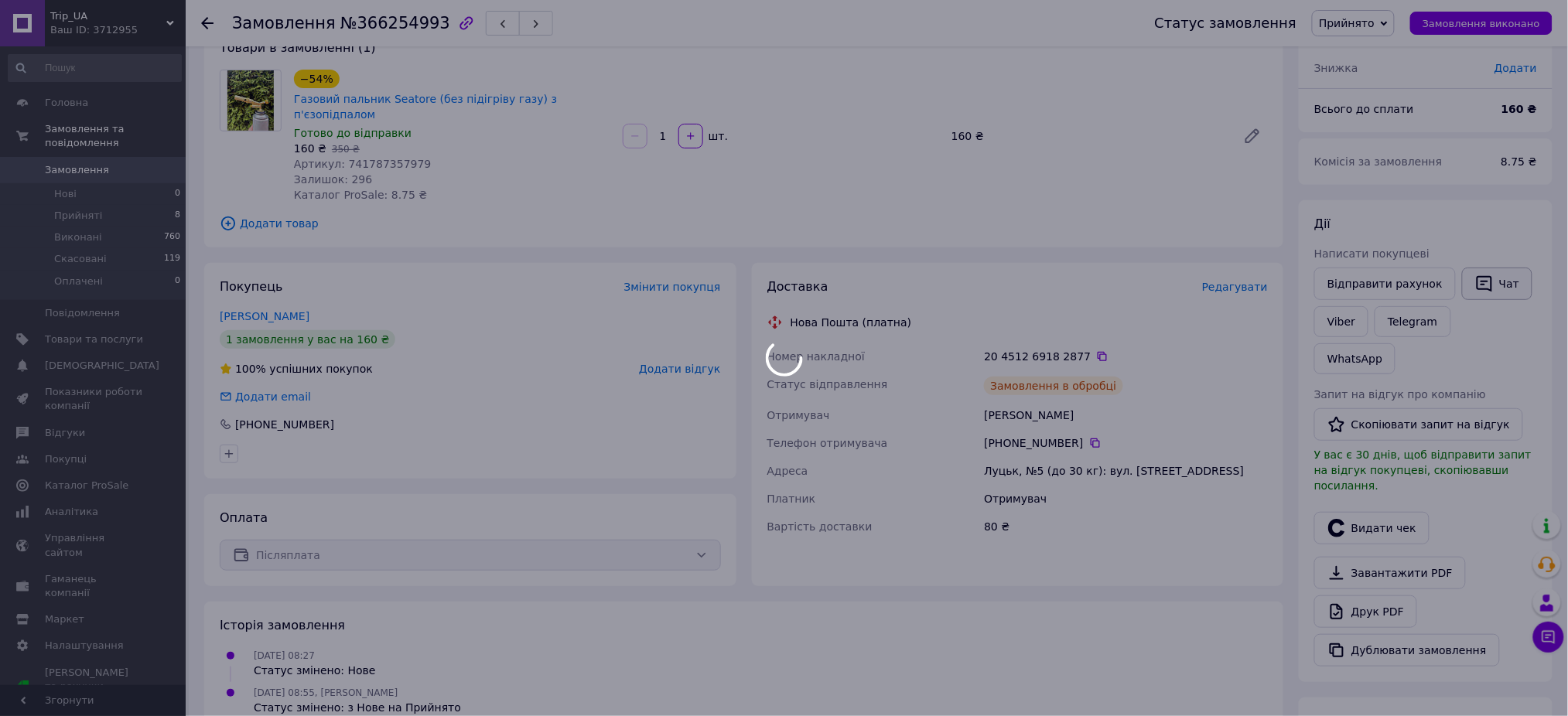
click at [1486, 291] on button "Чат" at bounding box center [1496, 283] width 70 height 32
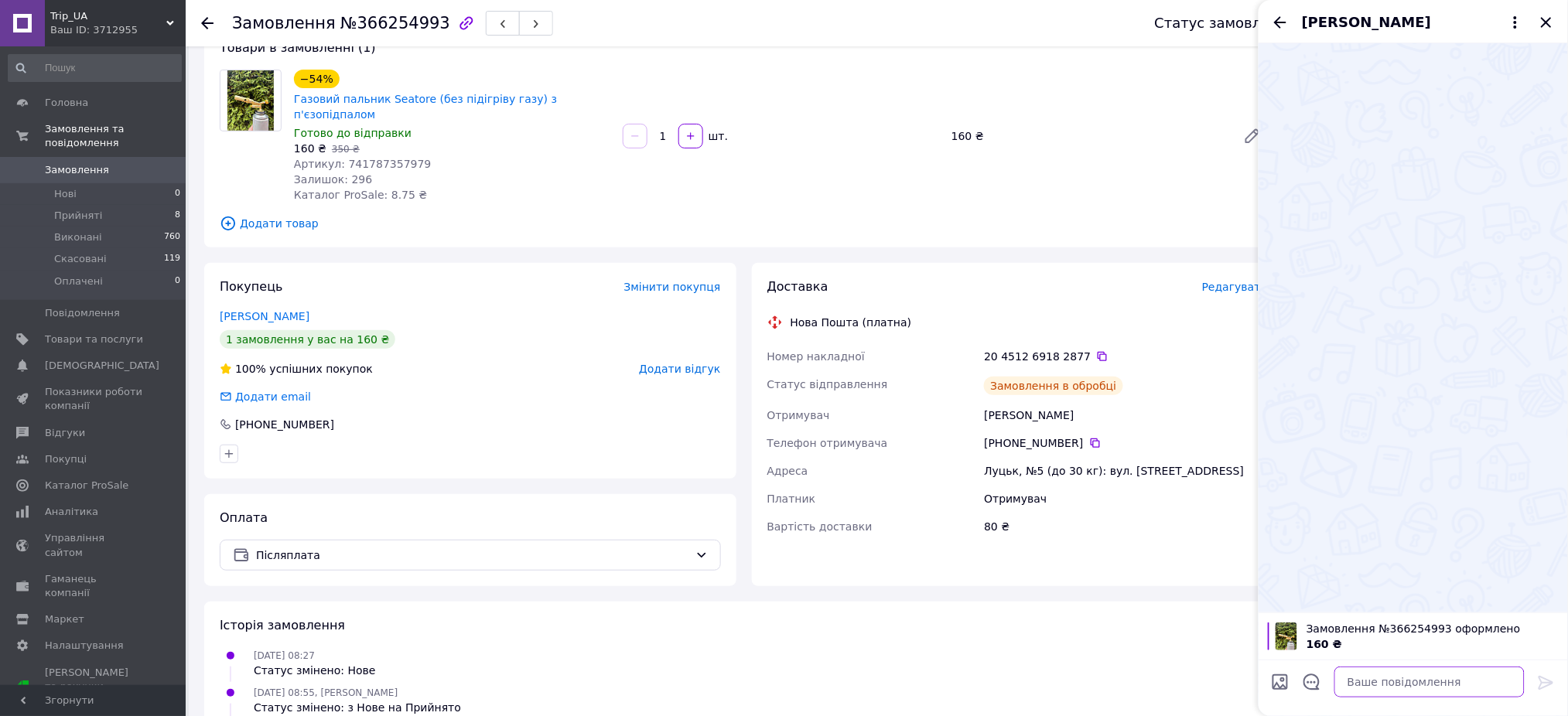
click at [1371, 690] on textarea at bounding box center [1429, 682] width 190 height 31
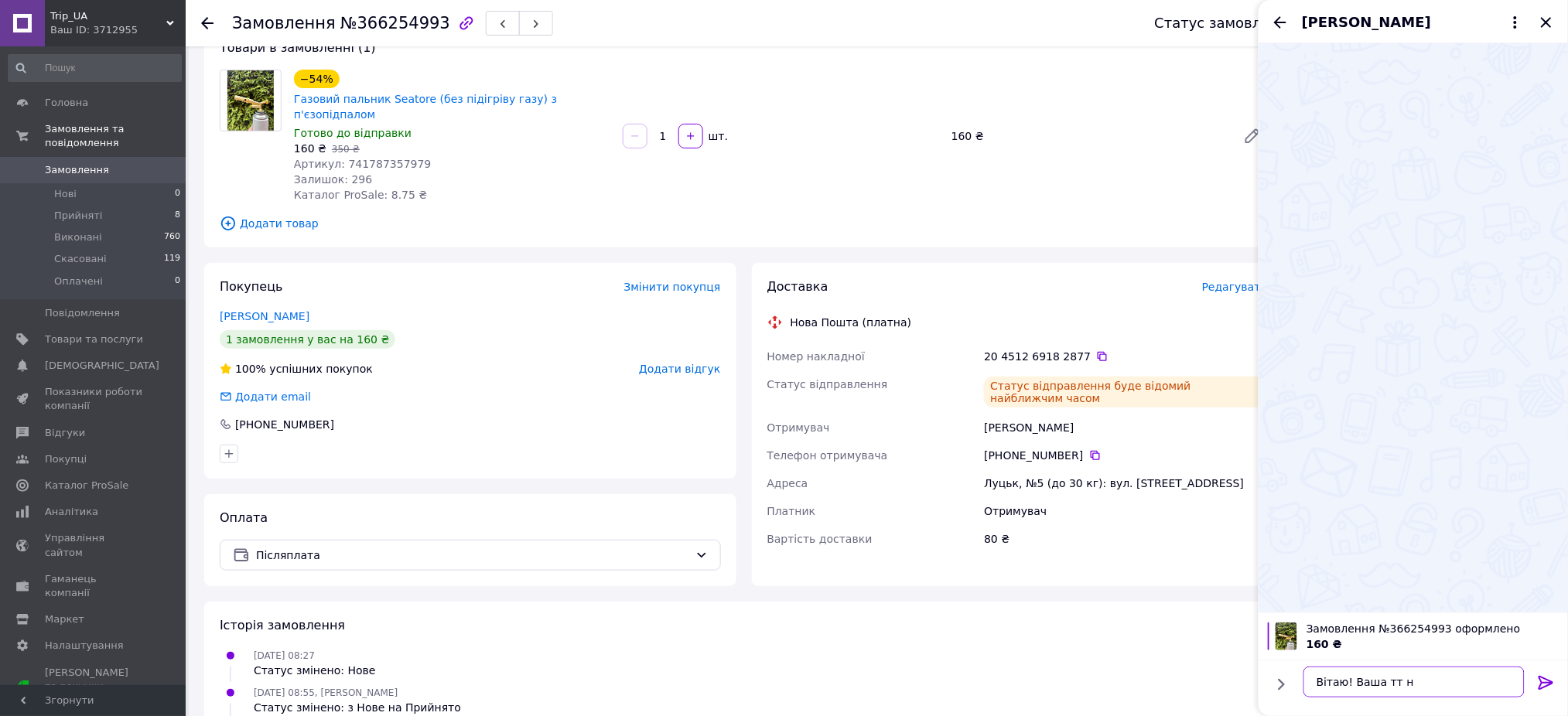
paste textarea "20451269182877"
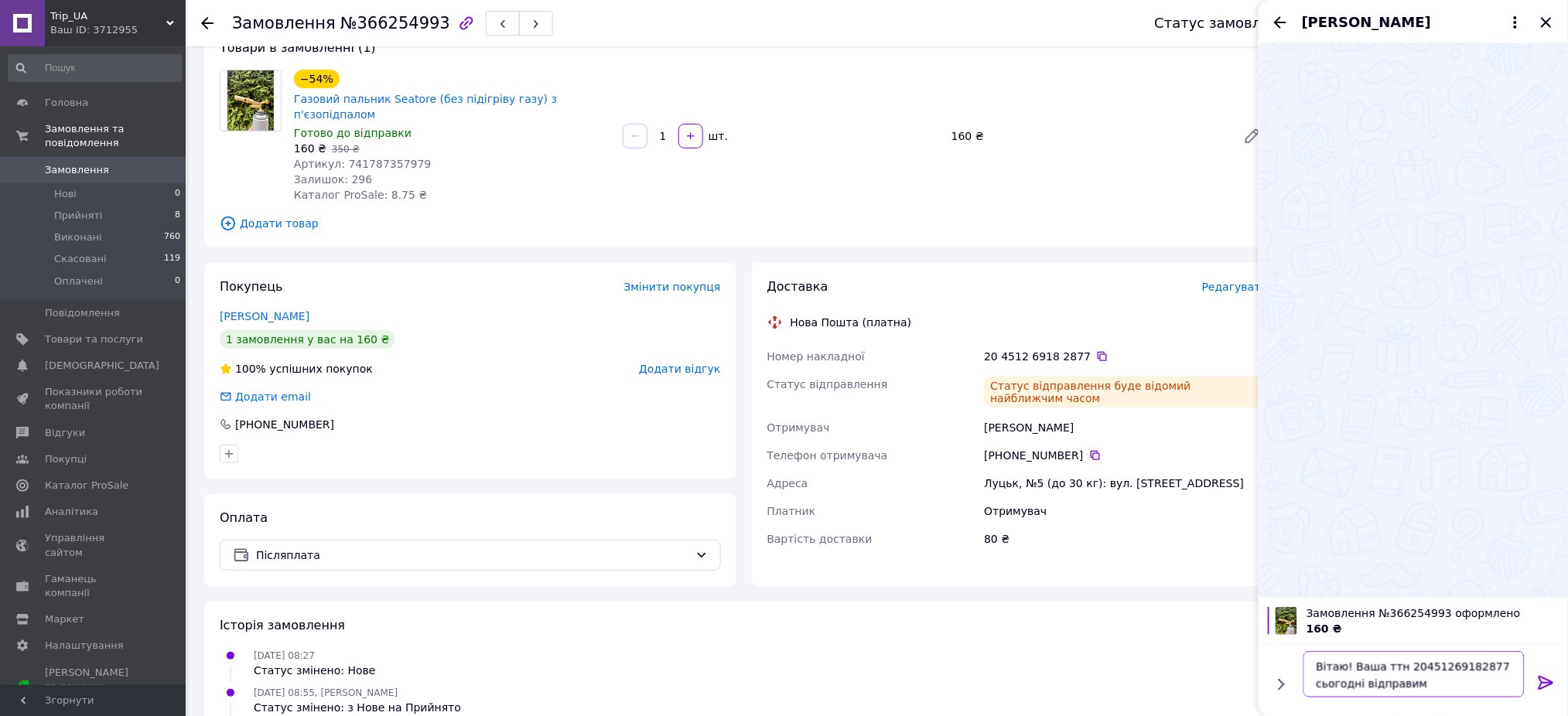
type textarea "Вітаю! Ваша ттн 20451269182877 сьогодні відправимо"
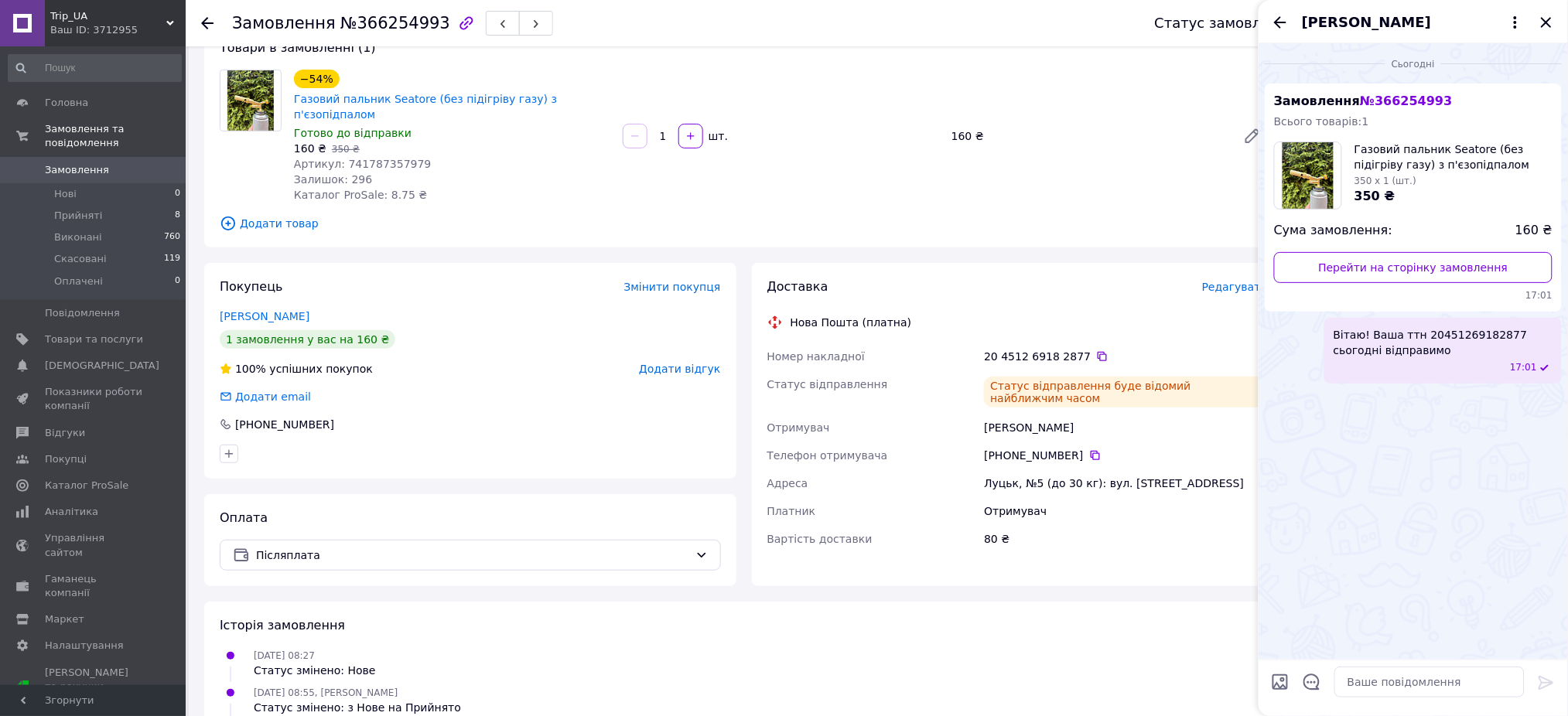
click at [1549, 22] on icon "Закрити" at bounding box center [1547, 22] width 19 height 19
